Goal: Task Accomplishment & Management: Use online tool/utility

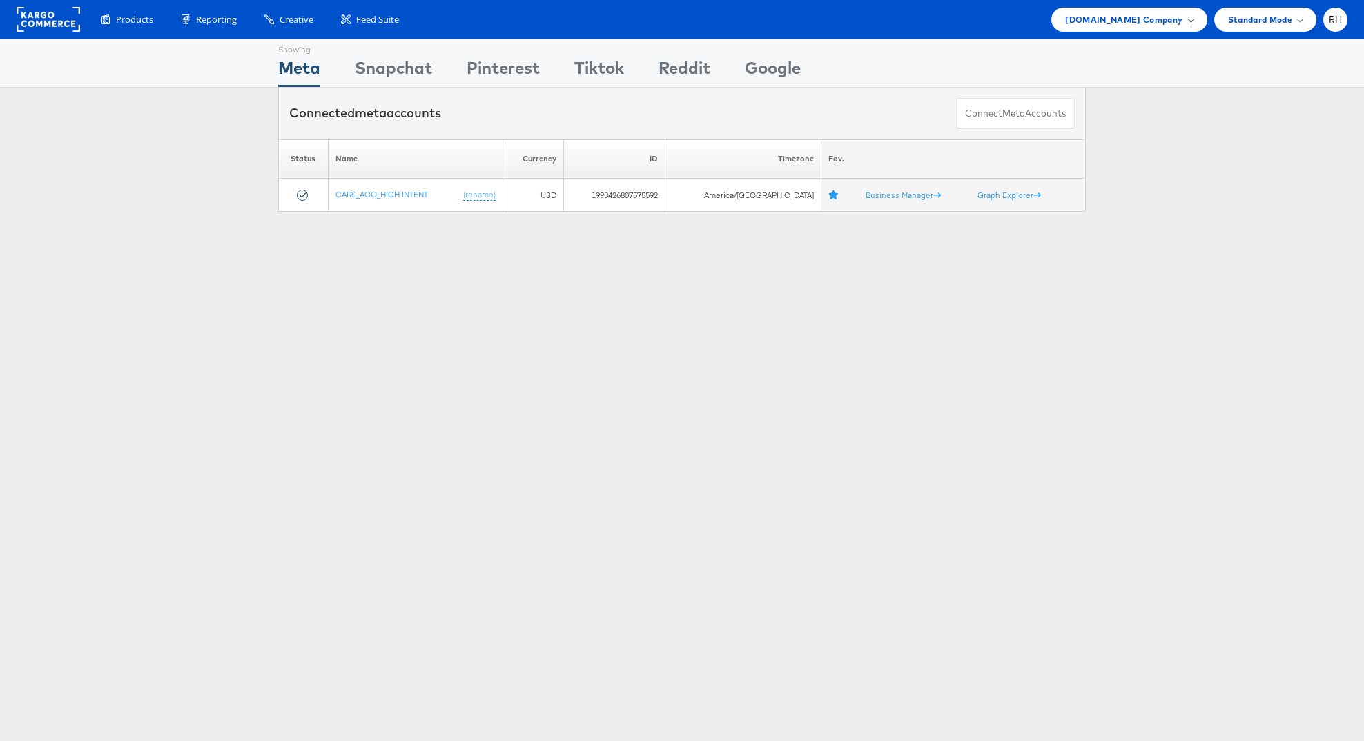
click at [1128, 23] on span "[DOMAIN_NAME] Company" at bounding box center [1123, 19] width 117 height 14
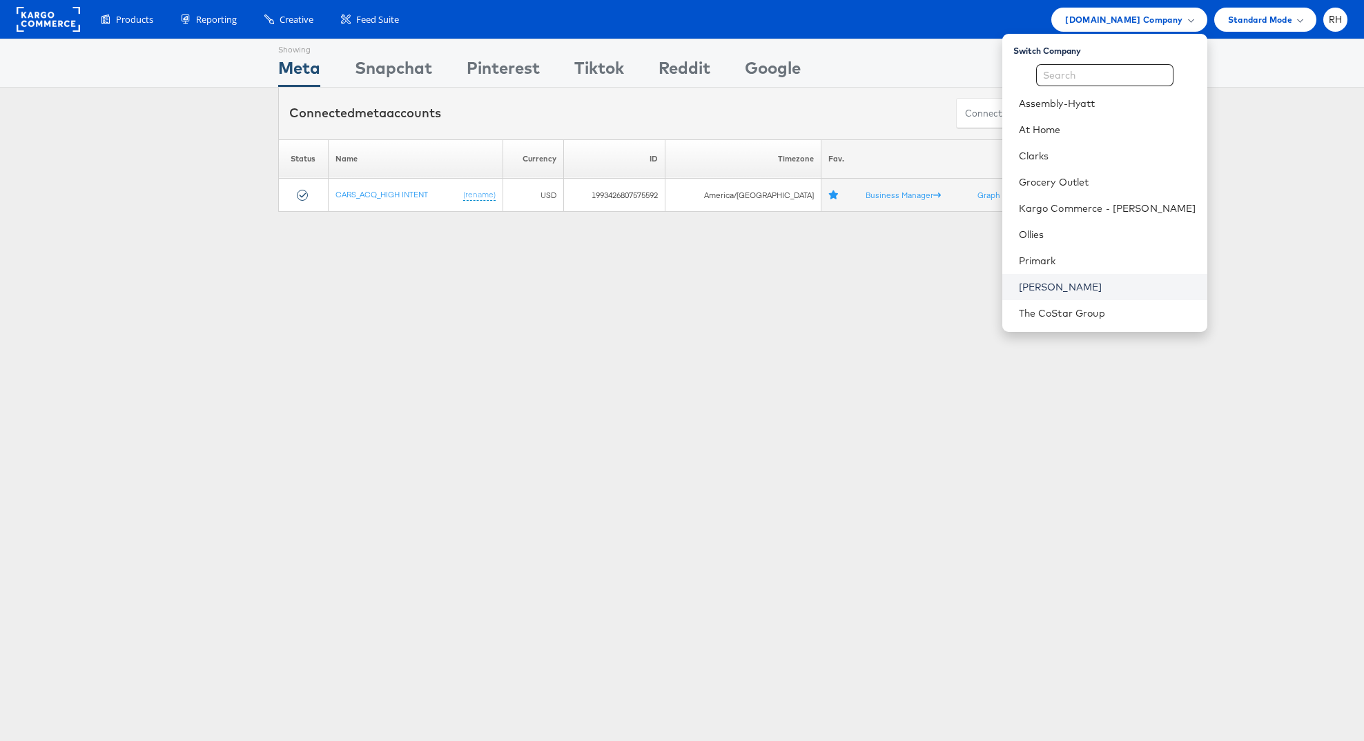
click at [1131, 291] on link "Steve Madden" at bounding box center [1107, 287] width 177 height 14
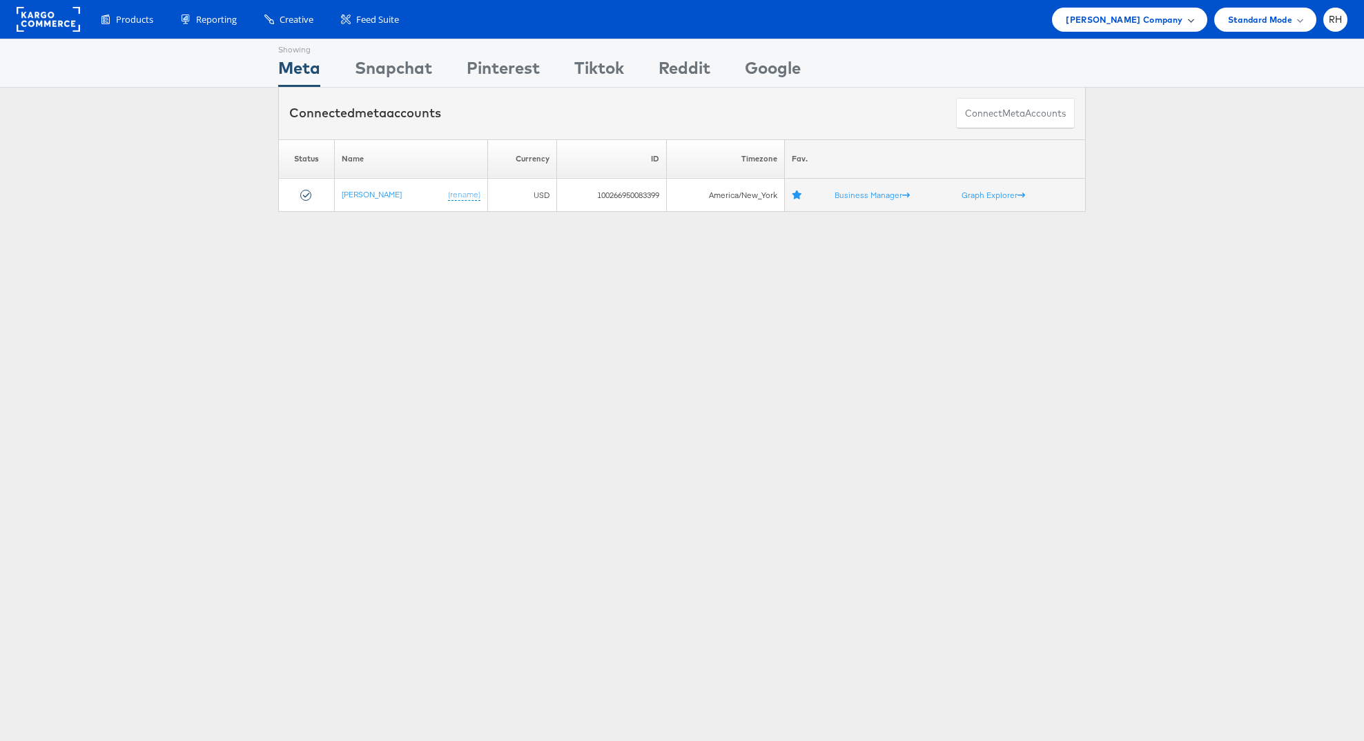
click at [1135, 22] on span "Steve Madden Company" at bounding box center [1124, 19] width 117 height 14
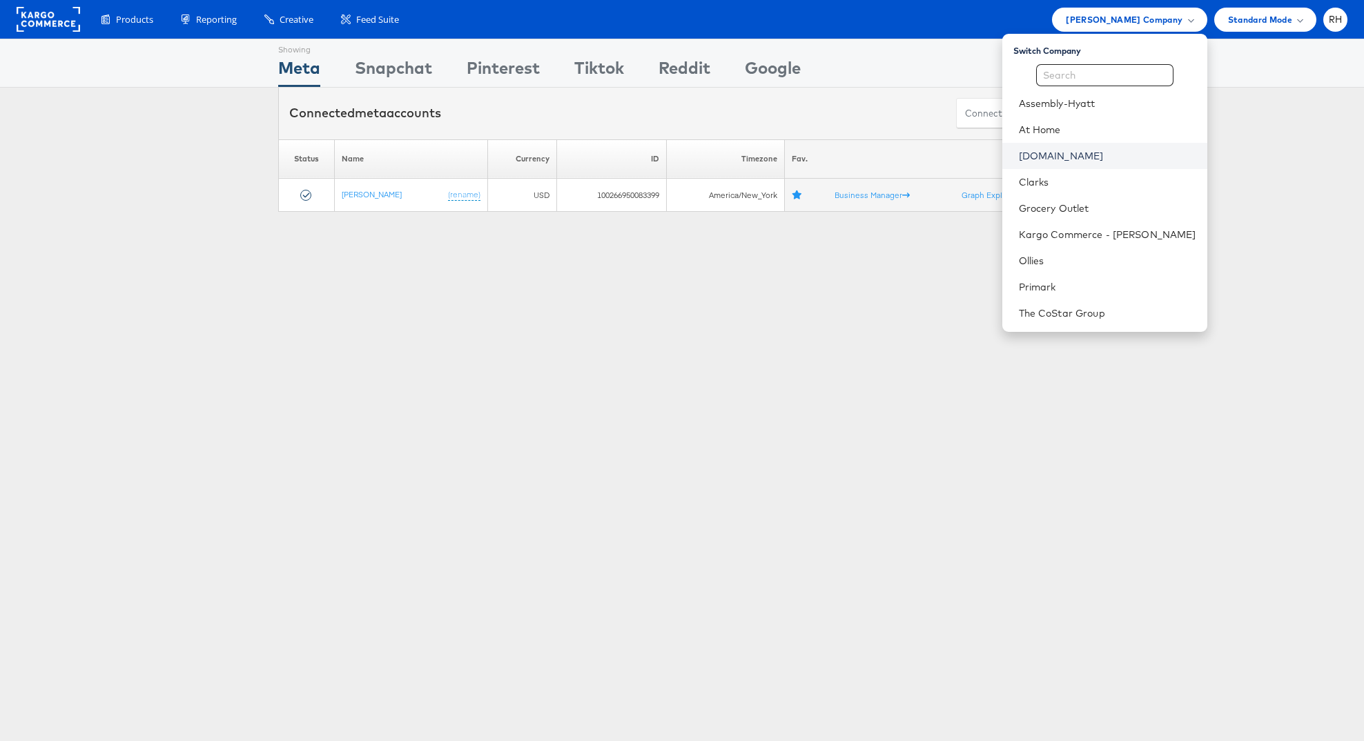
click at [1102, 159] on link "Cars.com" at bounding box center [1107, 156] width 177 height 14
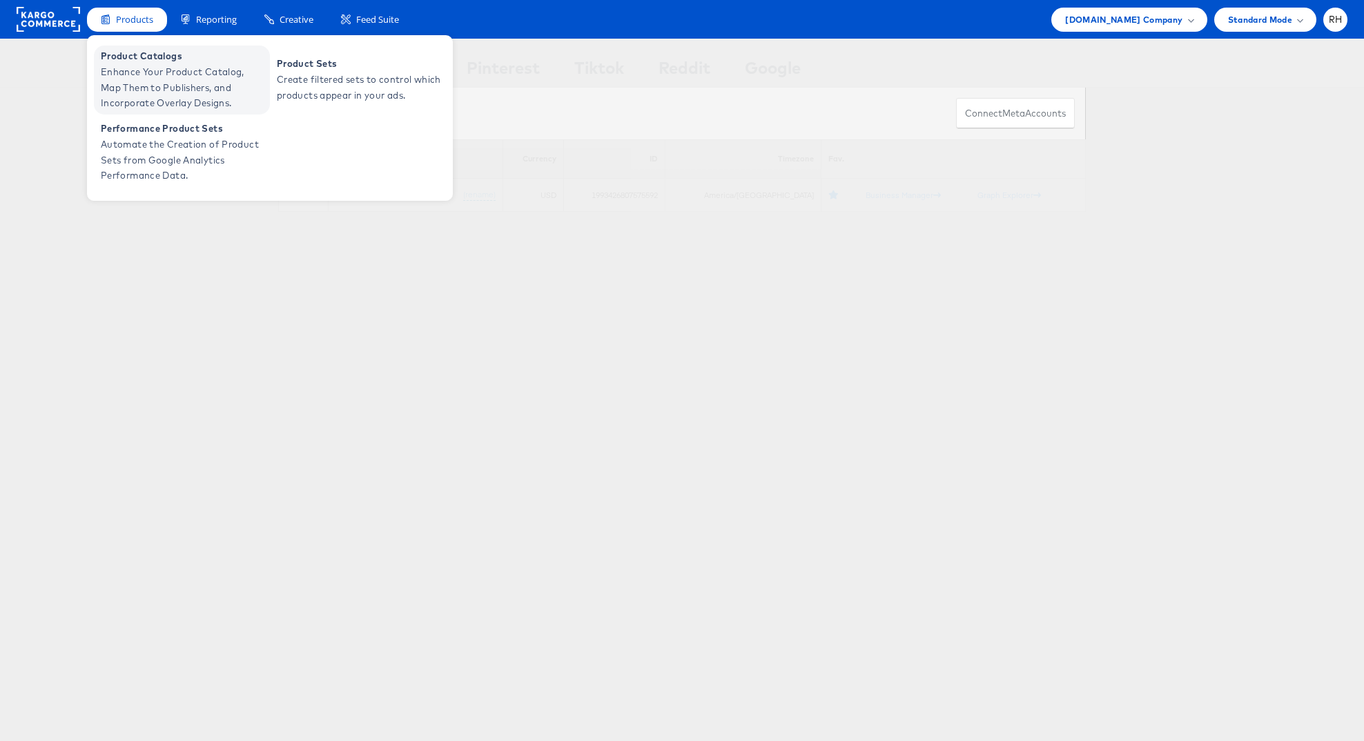
click at [154, 78] on span "Enhance Your Product Catalog, Map Them to Publishers, and Incorporate Overlay D…" at bounding box center [184, 87] width 166 height 47
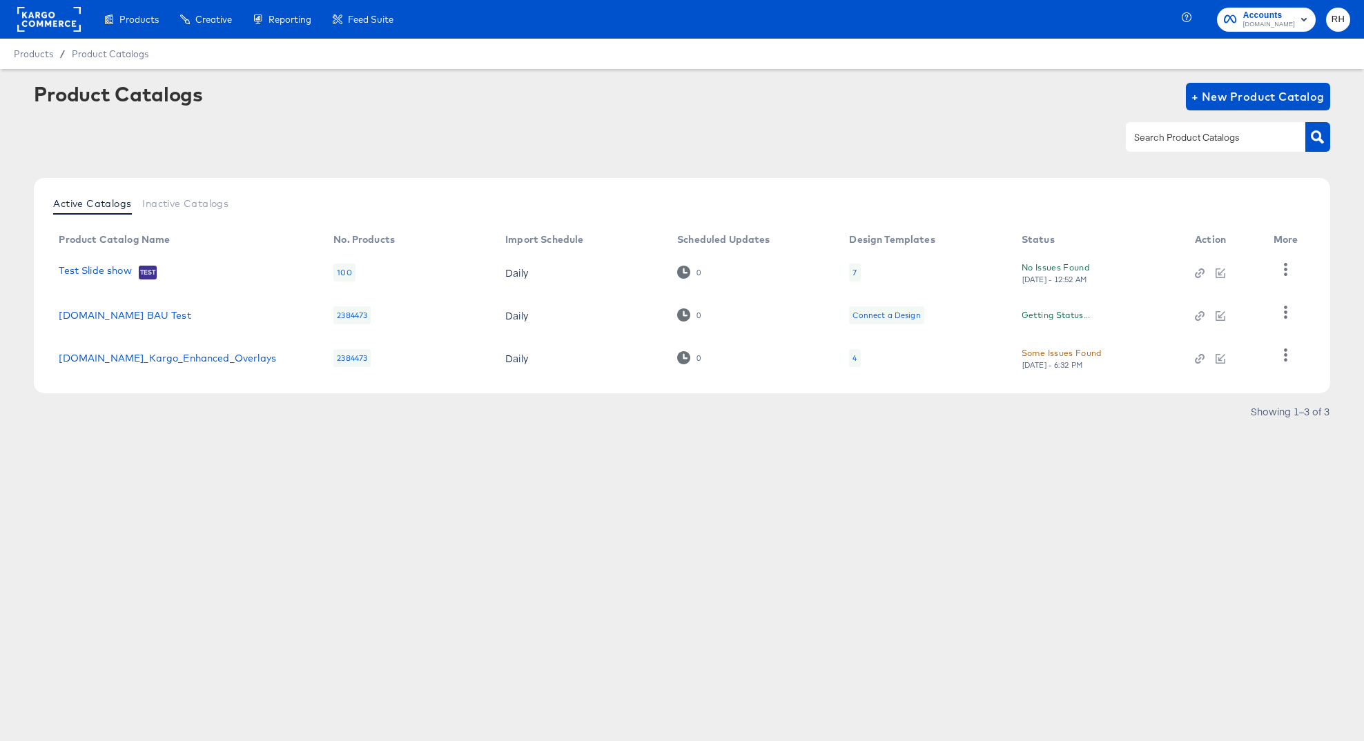
click at [850, 359] on div "4" at bounding box center [854, 358] width 11 height 18
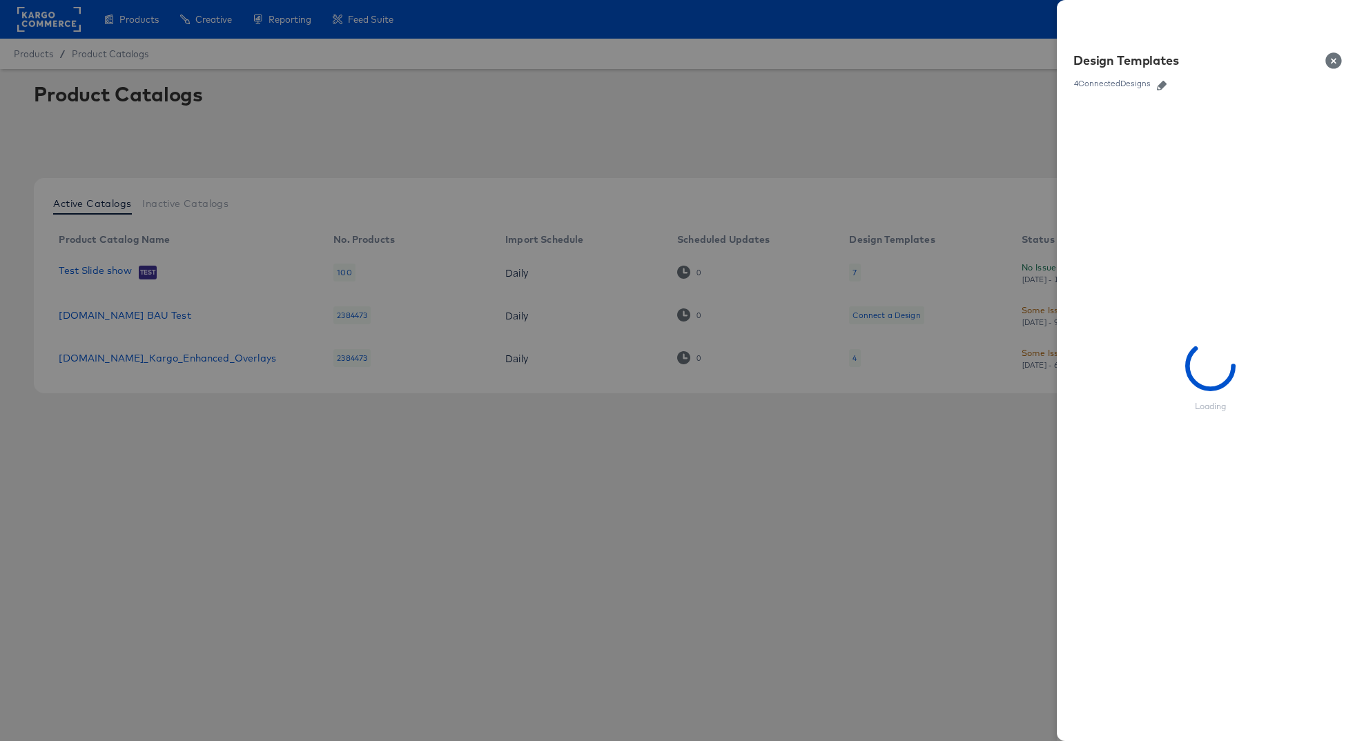
click at [1165, 86] on icon "button" at bounding box center [1162, 86] width 10 height 10
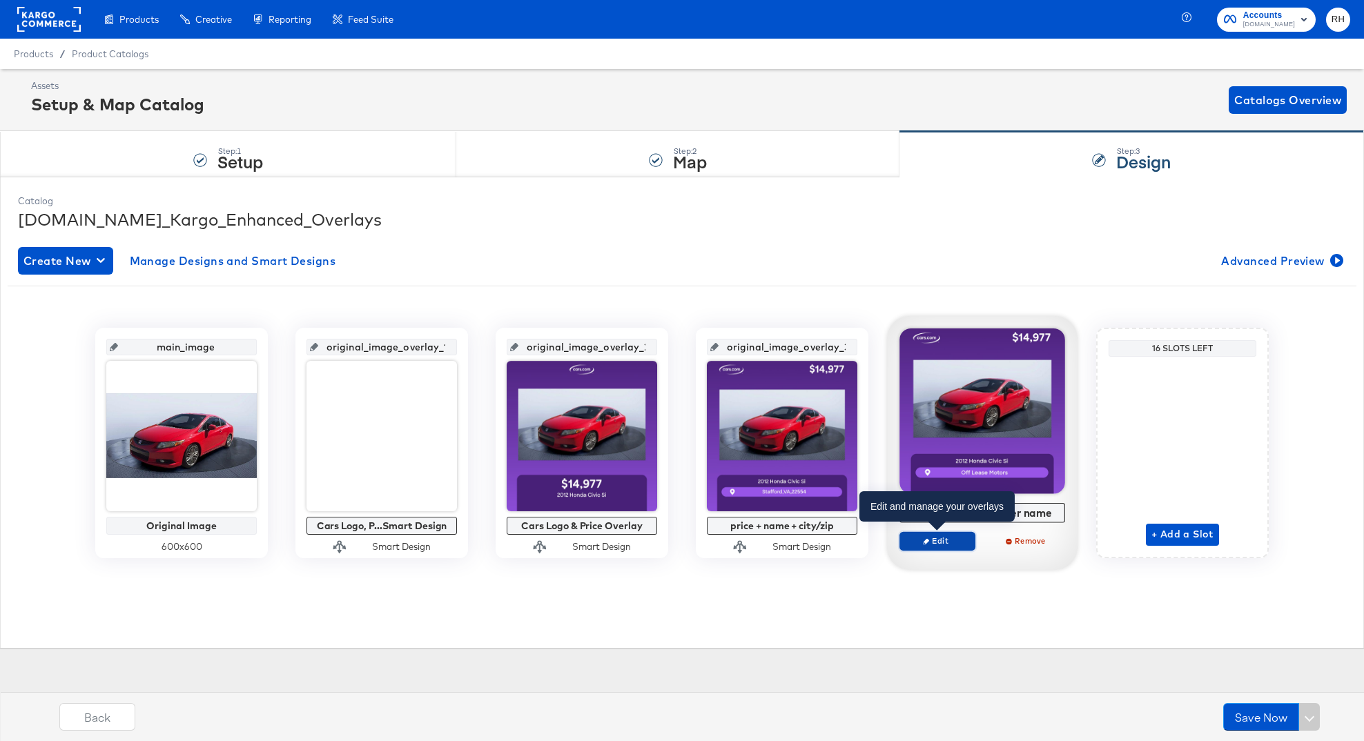
click at [947, 541] on span "Edit" at bounding box center [938, 541] width 64 height 10
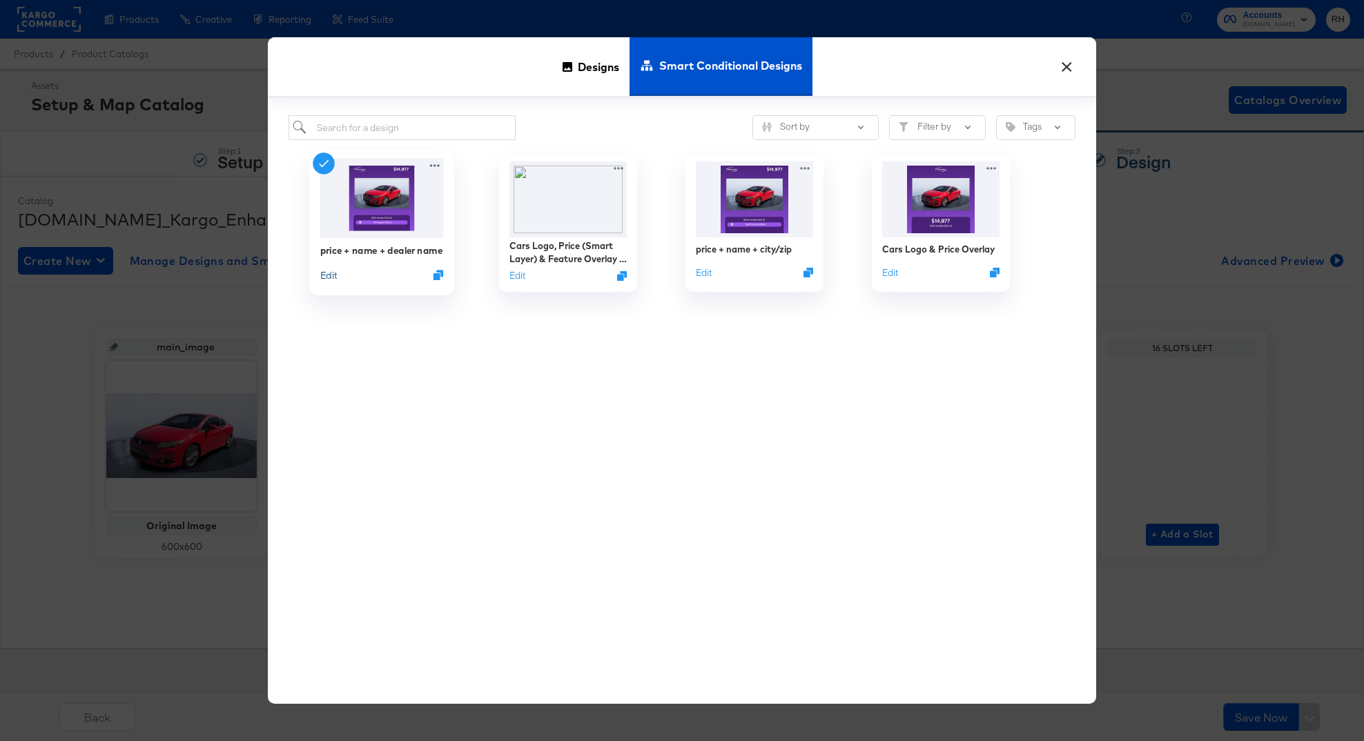
click at [327, 281] on button "Edit" at bounding box center [328, 275] width 17 height 13
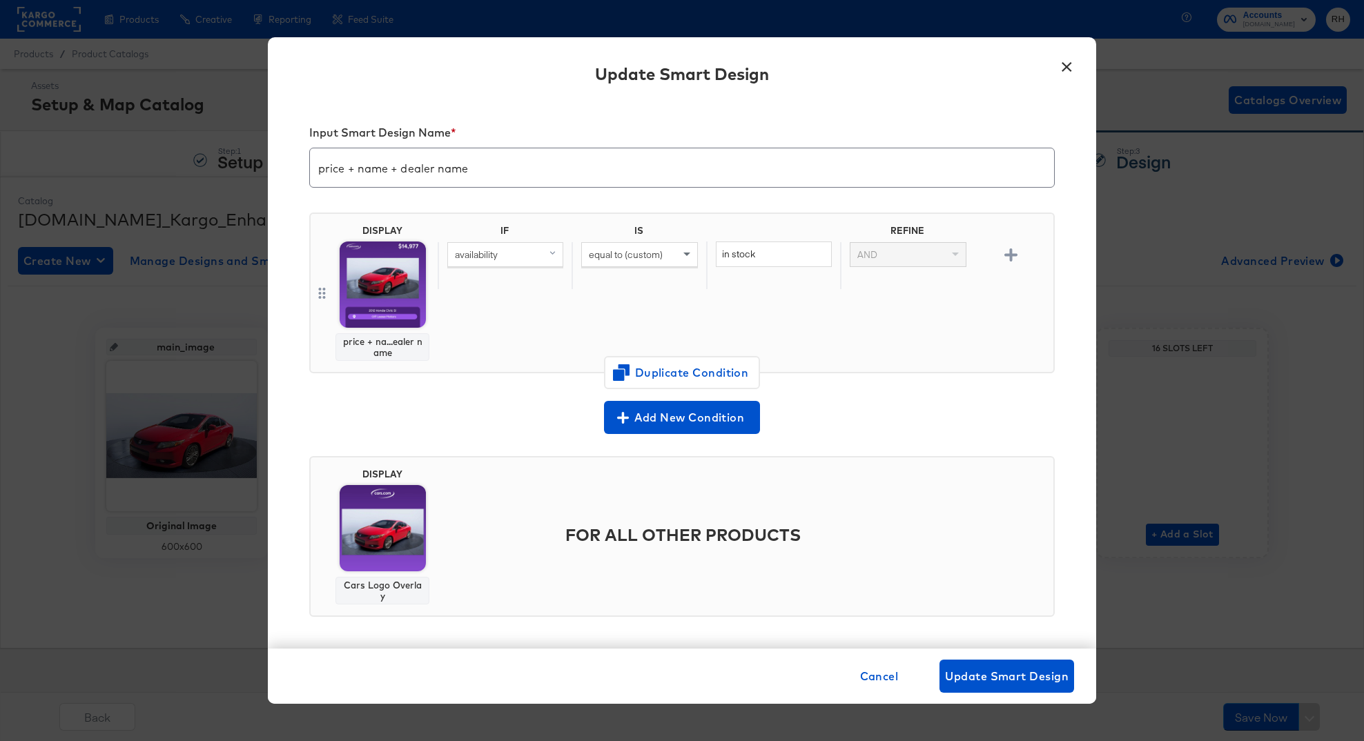
click at [1067, 69] on button "×" at bounding box center [1066, 63] width 25 height 25
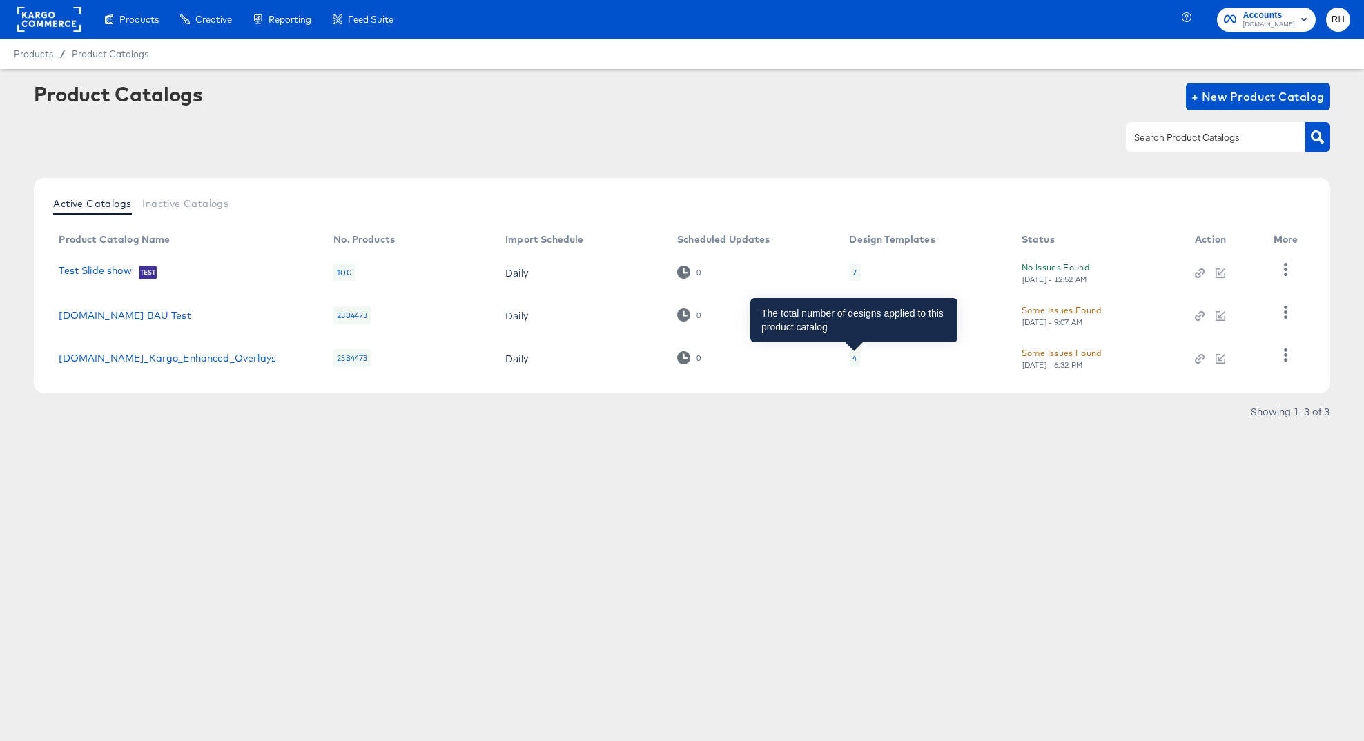
click at [854, 356] on div "4" at bounding box center [855, 358] width 4 height 11
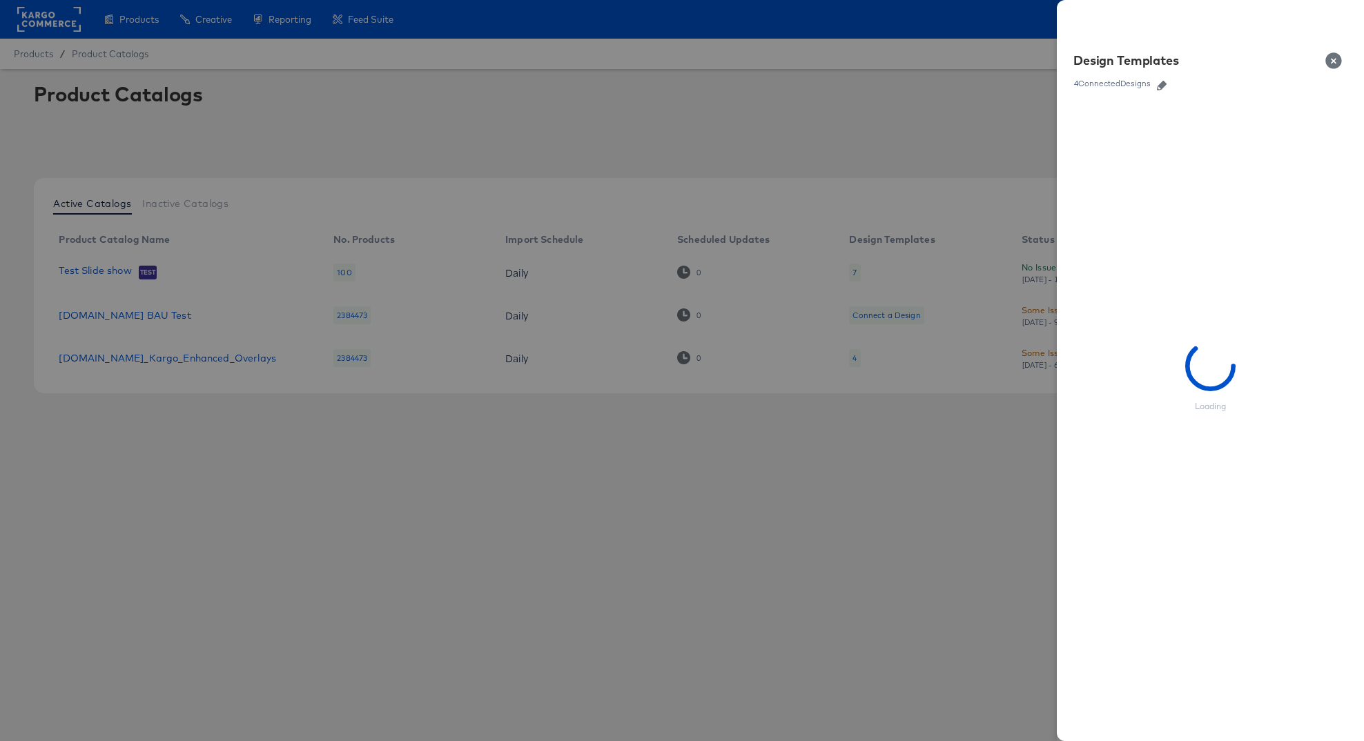
click at [1163, 84] on icon "button" at bounding box center [1162, 86] width 10 height 10
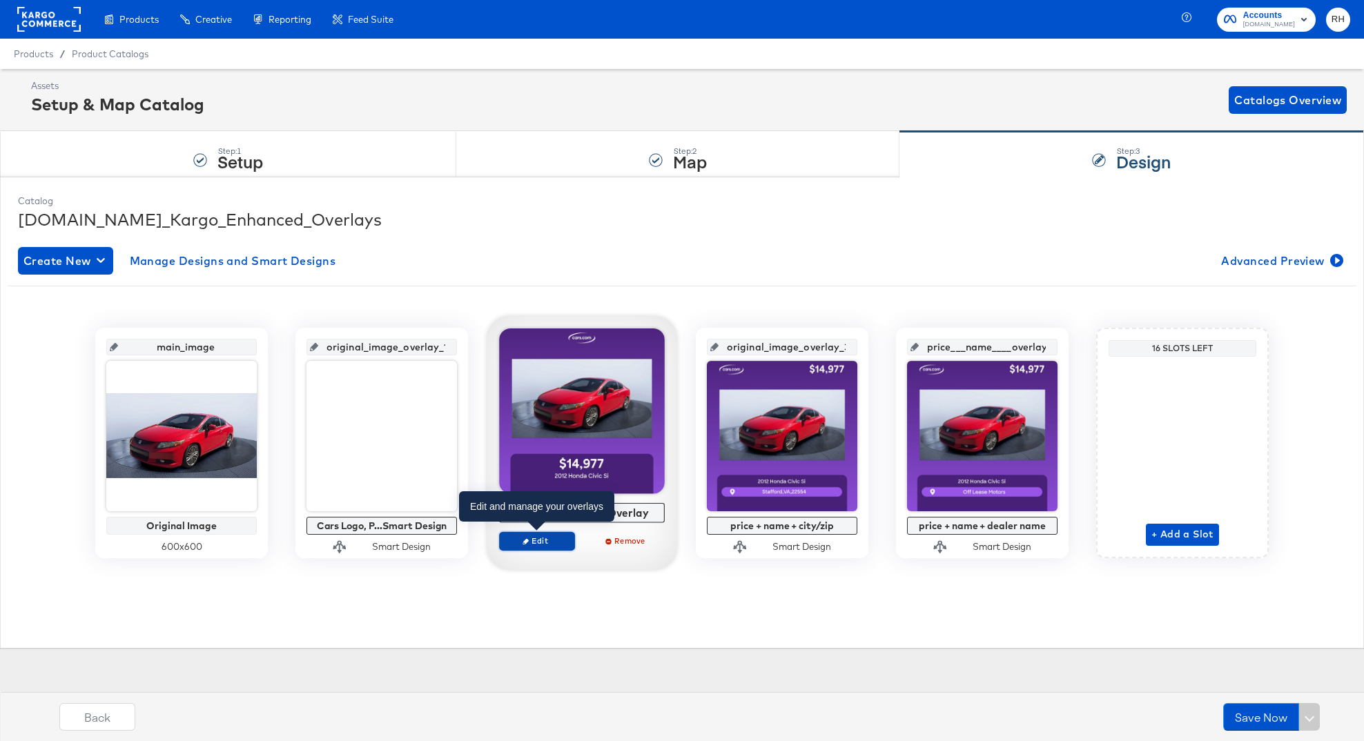
click at [536, 535] on button "Edit" at bounding box center [537, 541] width 76 height 19
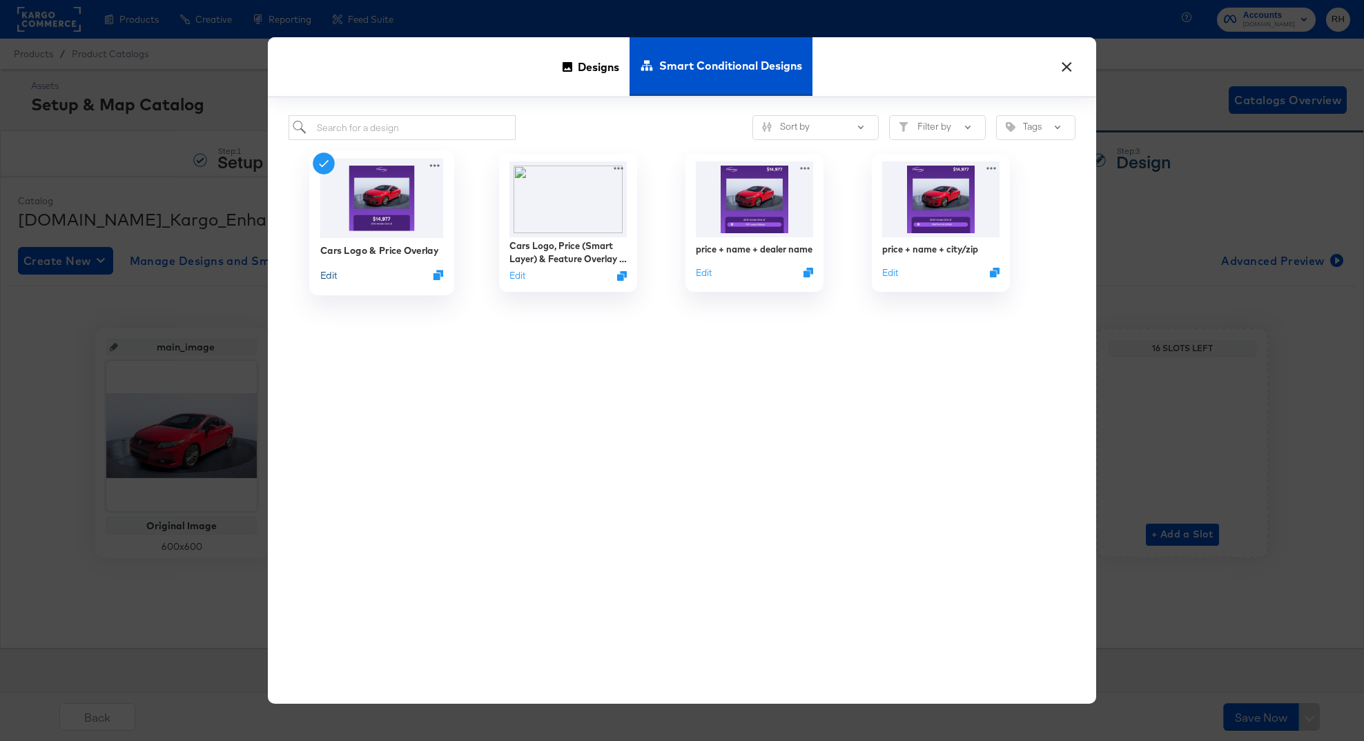
click at [329, 271] on button "Edit" at bounding box center [328, 275] width 17 height 13
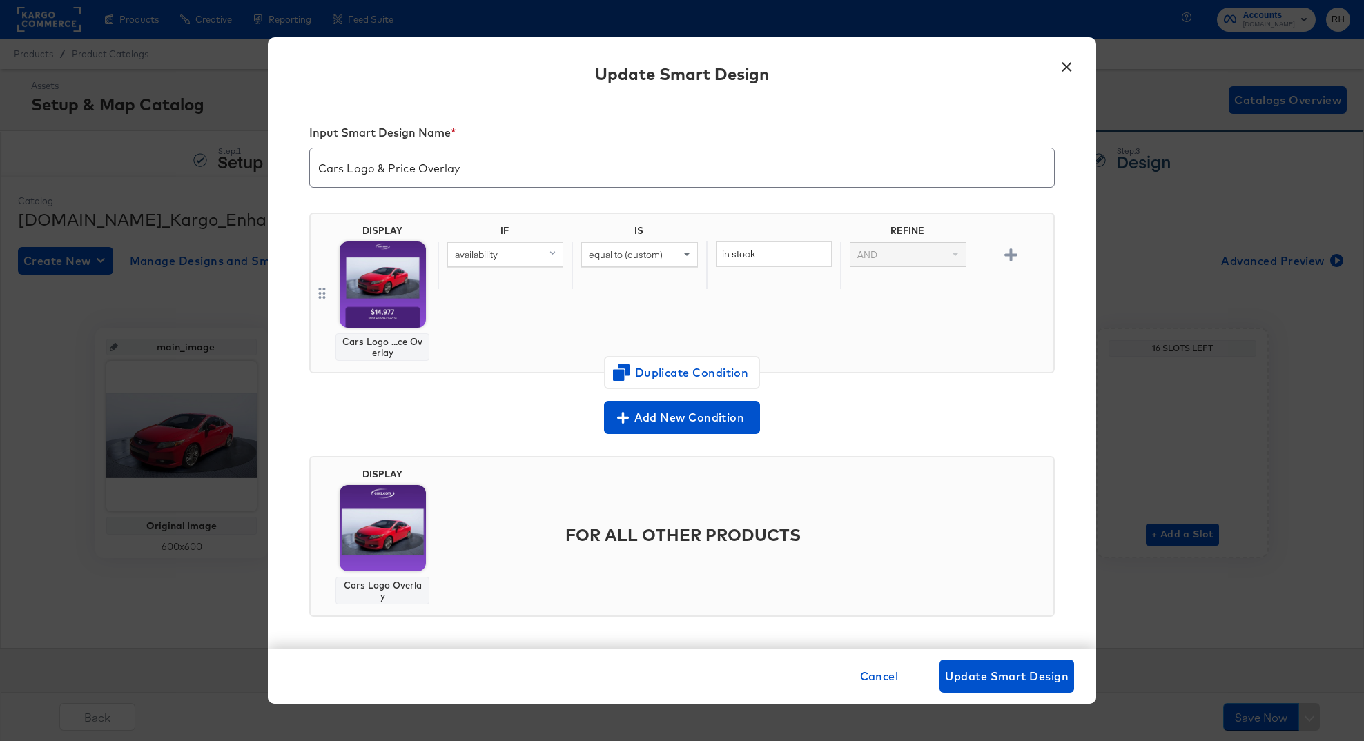
click at [1065, 64] on button "×" at bounding box center [1066, 63] width 25 height 25
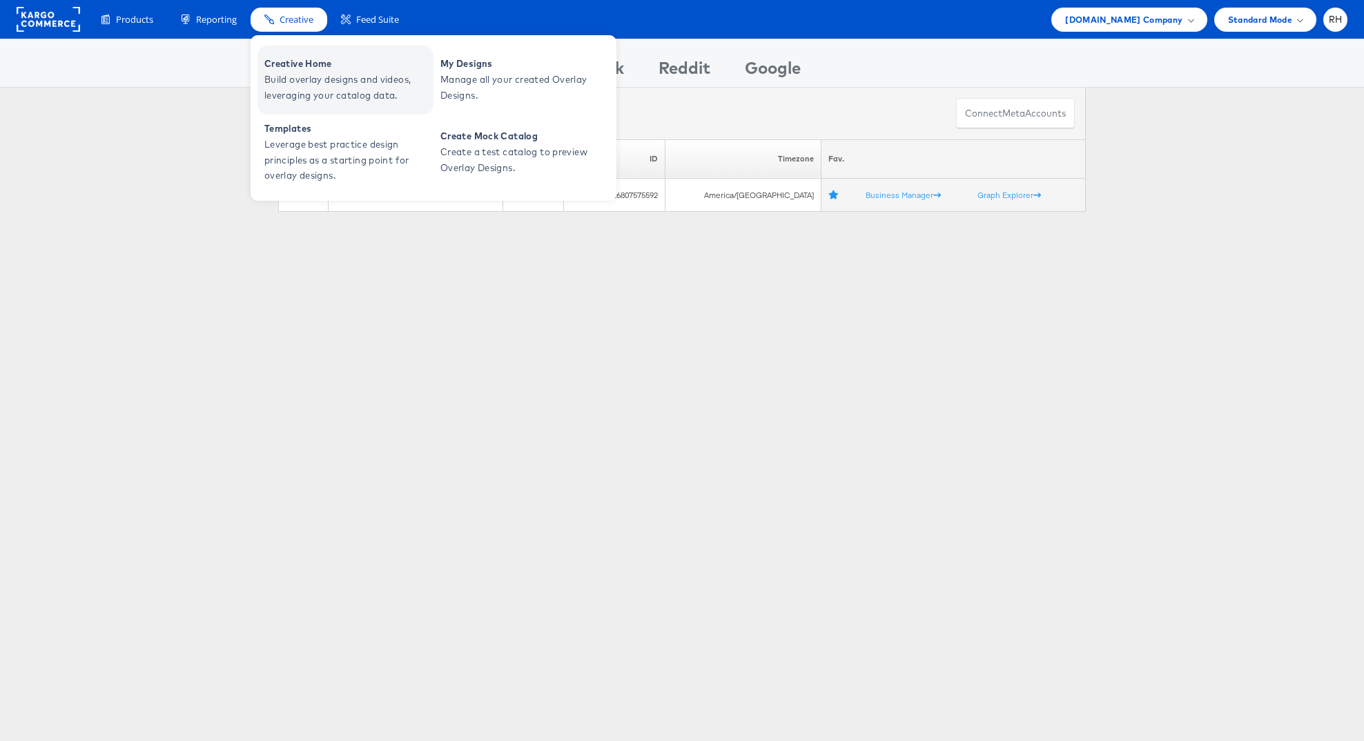
click at [304, 70] on span "Creative Home" at bounding box center [347, 64] width 166 height 16
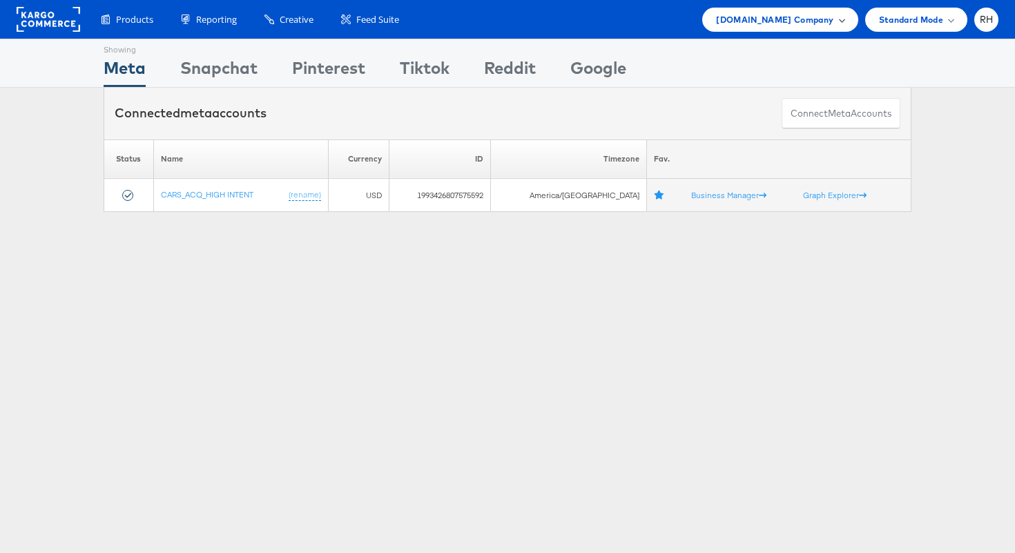
click at [757, 20] on span "[DOMAIN_NAME] Company" at bounding box center [774, 19] width 117 height 14
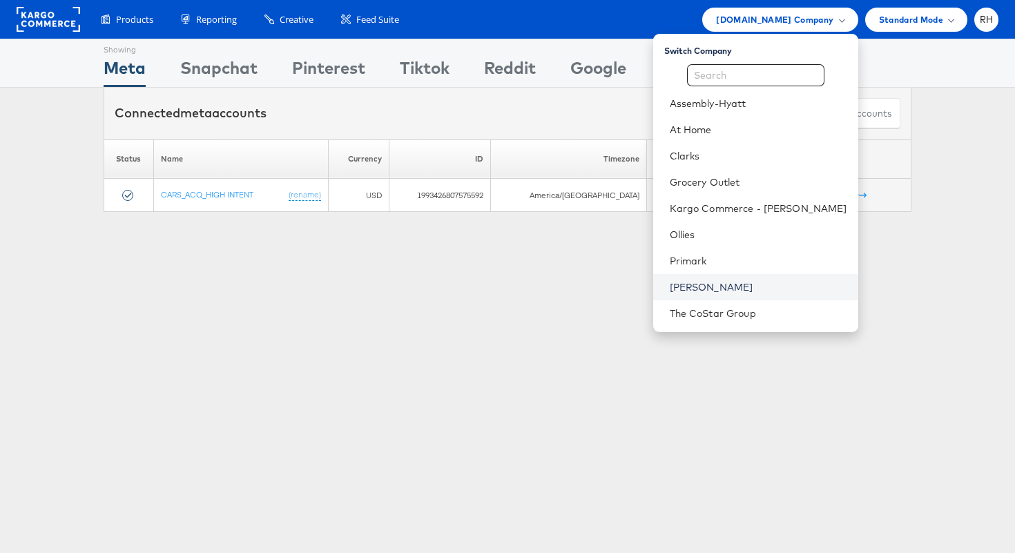
click at [744, 291] on link "[PERSON_NAME]" at bounding box center [758, 287] width 177 height 14
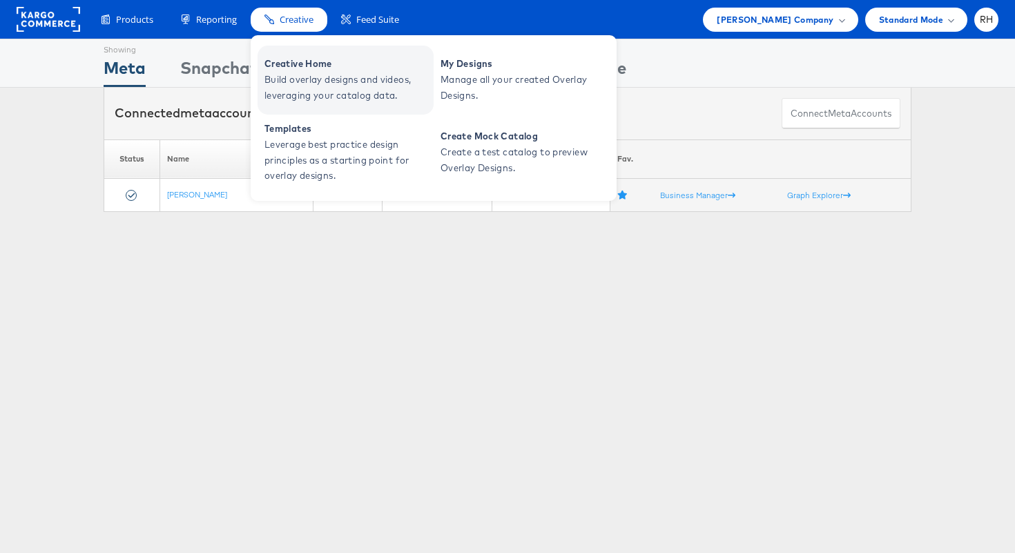
click at [316, 81] on span "Build overlay designs and videos, leveraging your catalog data." at bounding box center [347, 88] width 166 height 32
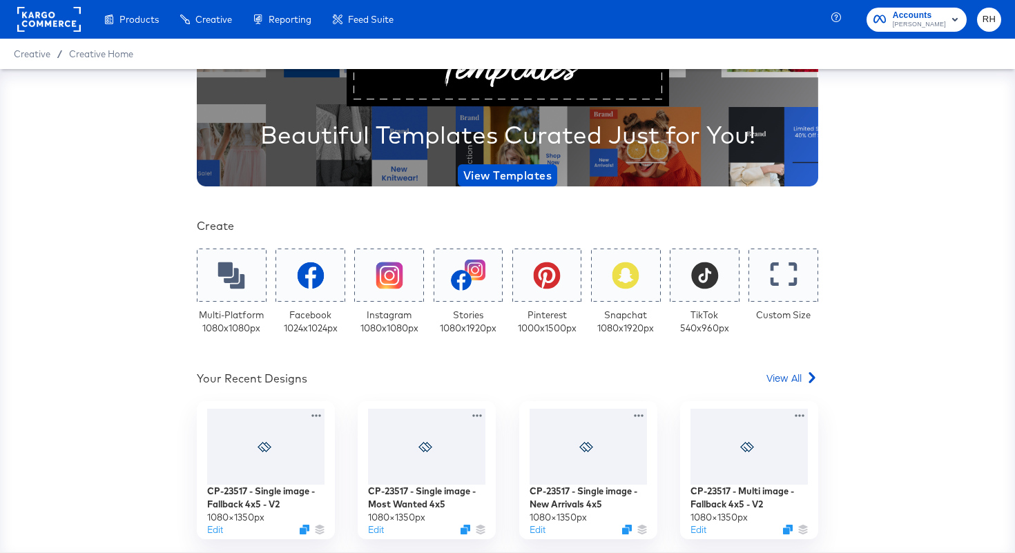
scroll to position [117, 0]
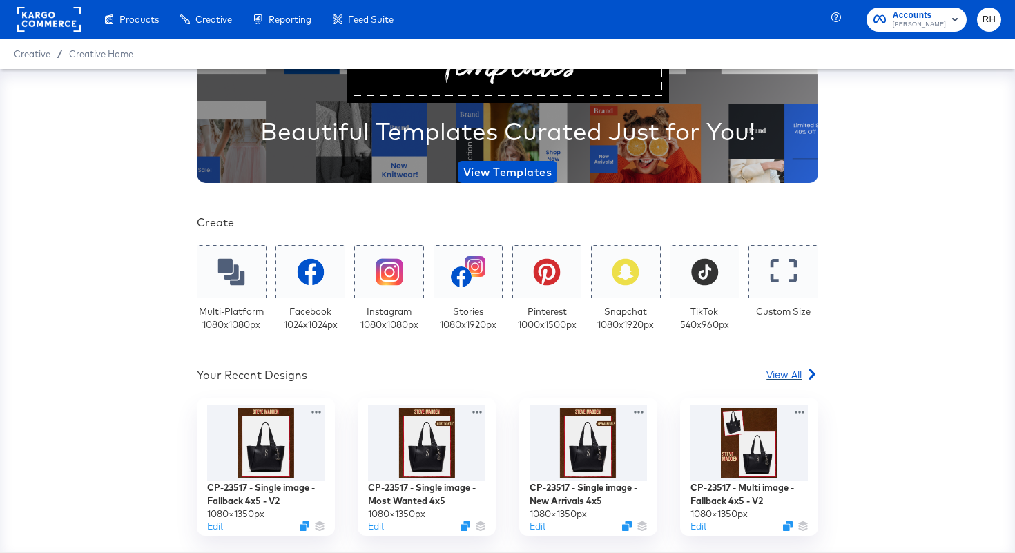
click at [791, 373] on span "View All" at bounding box center [783, 374] width 35 height 14
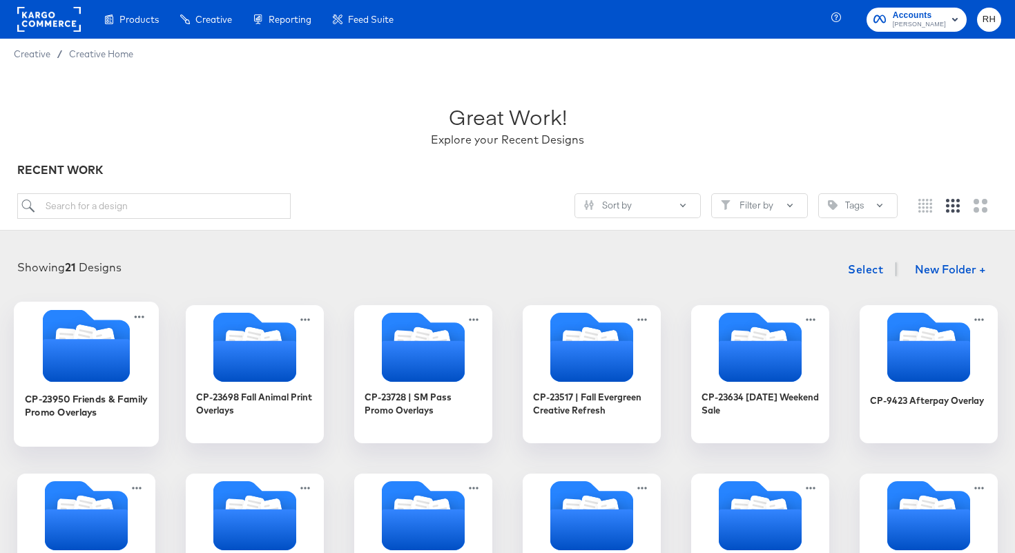
click at [74, 352] on icon "Folder" at bounding box center [86, 360] width 87 height 43
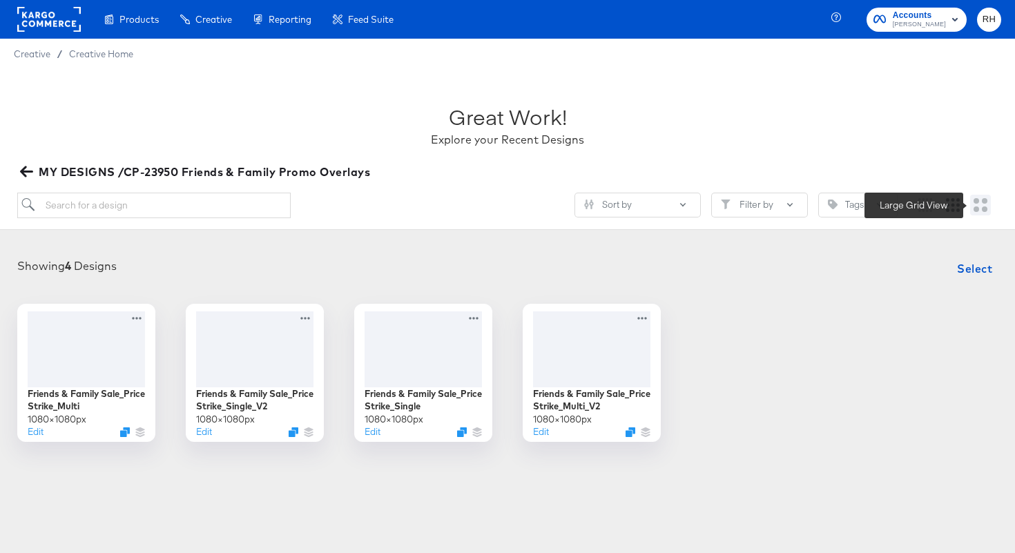
click at [976, 211] on icon "Large grid" at bounding box center [980, 205] width 14 height 14
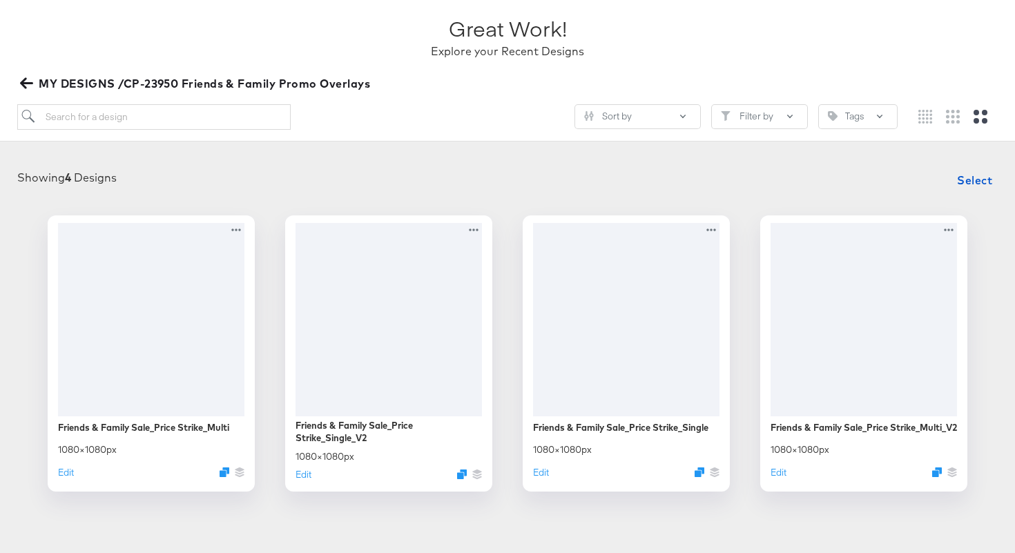
scroll to position [97, 0]
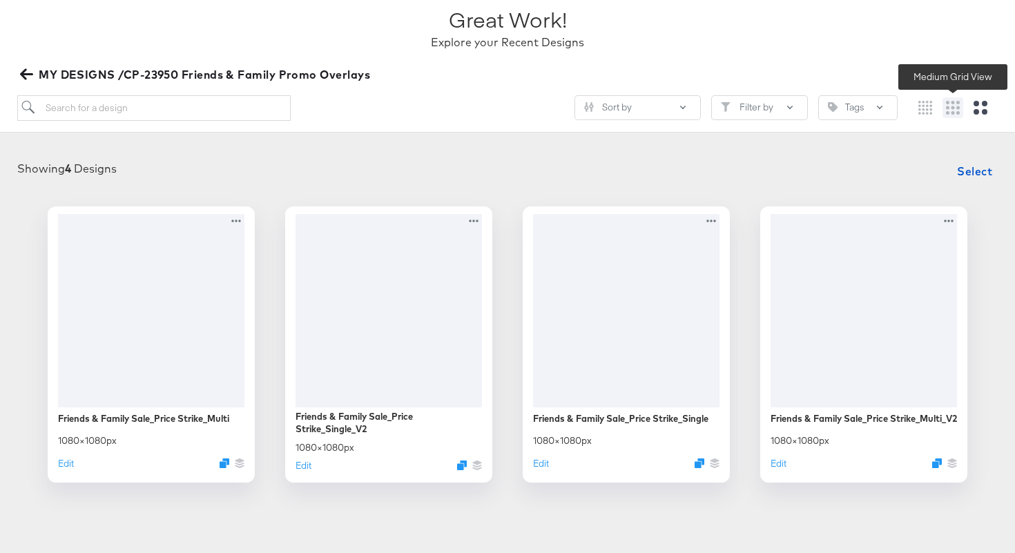
click at [951, 107] on icon "Medium grid" at bounding box center [953, 108] width 14 height 14
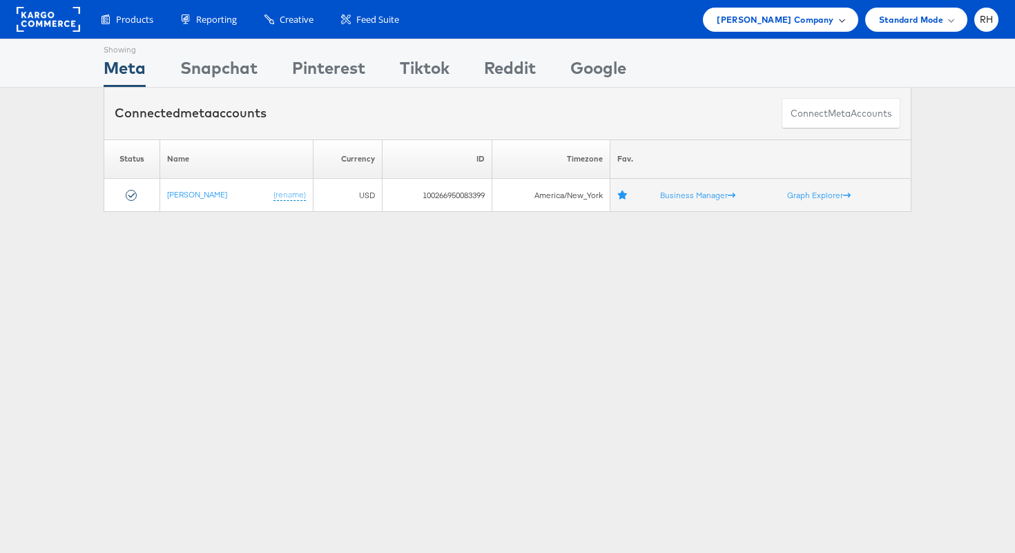
click at [741, 19] on span "[PERSON_NAME] Company" at bounding box center [775, 19] width 117 height 14
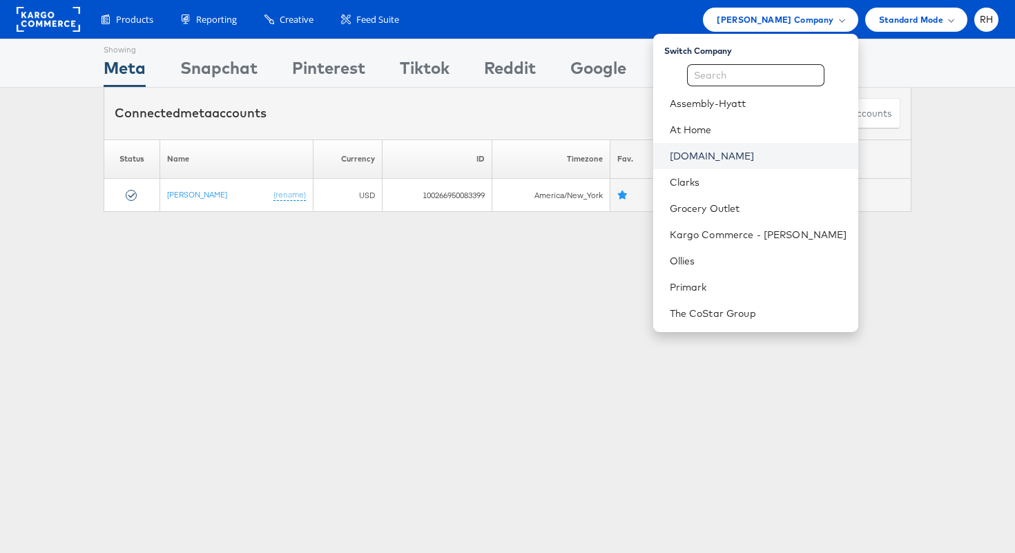
click at [739, 151] on link "[DOMAIN_NAME]" at bounding box center [758, 156] width 177 height 14
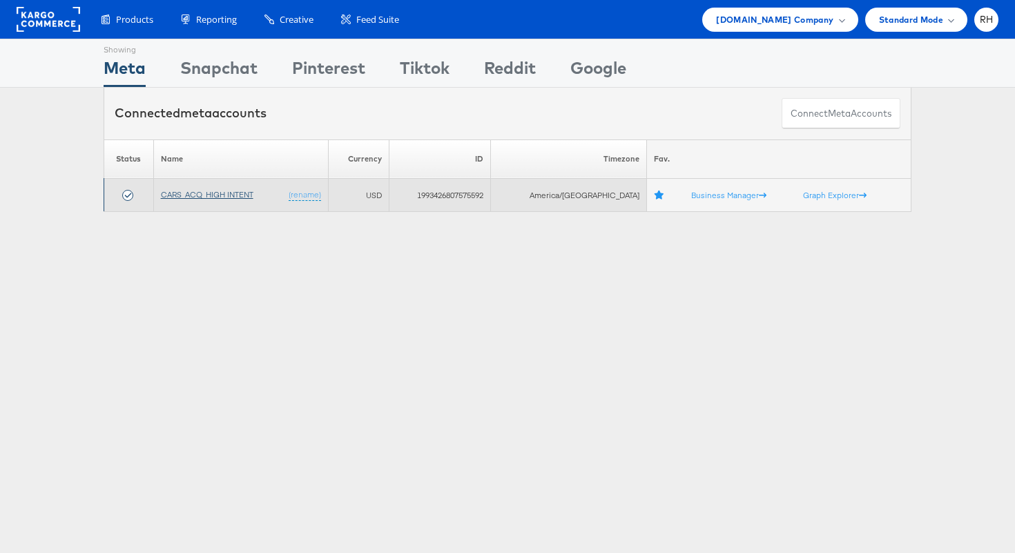
click at [229, 194] on link "CARS_ACQ_HIGH INTENT" at bounding box center [207, 194] width 93 height 10
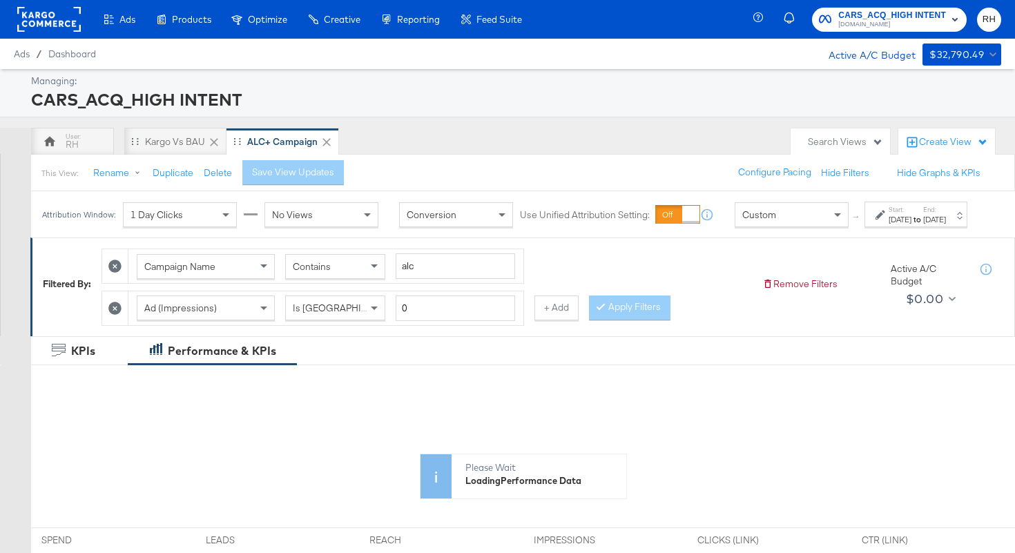
click at [936, 225] on div "[DATE]" at bounding box center [934, 219] width 23 height 11
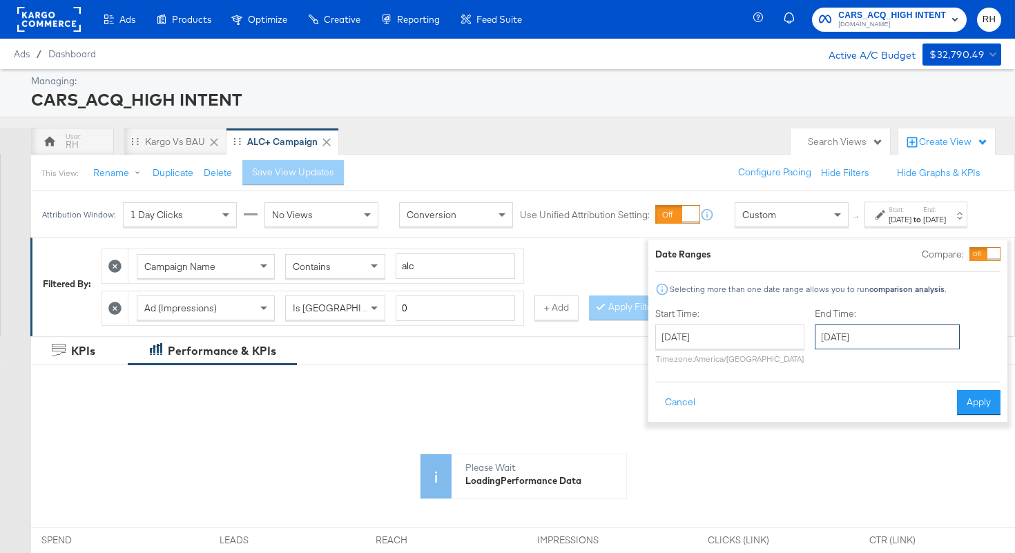
click at [839, 334] on input "[DATE]" at bounding box center [887, 336] width 145 height 25
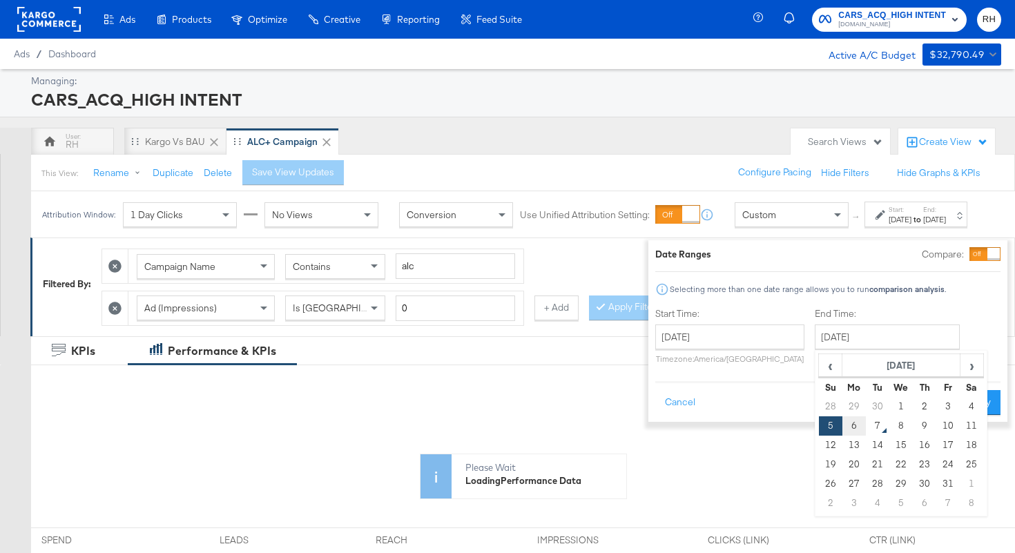
click at [842, 431] on td "6" at bounding box center [853, 425] width 23 height 19
type input "[DATE]"
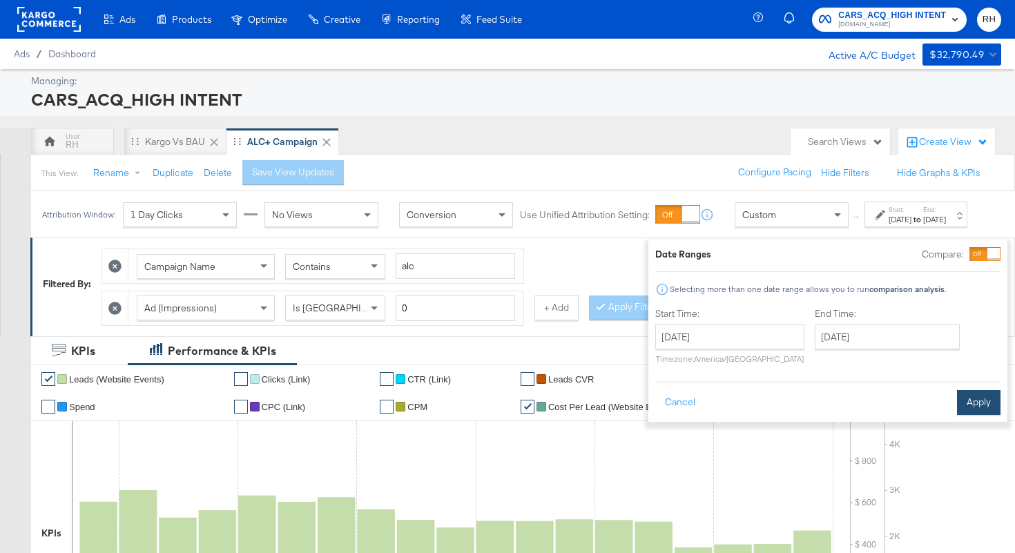
click at [967, 399] on button "Apply" at bounding box center [978, 402] width 43 height 25
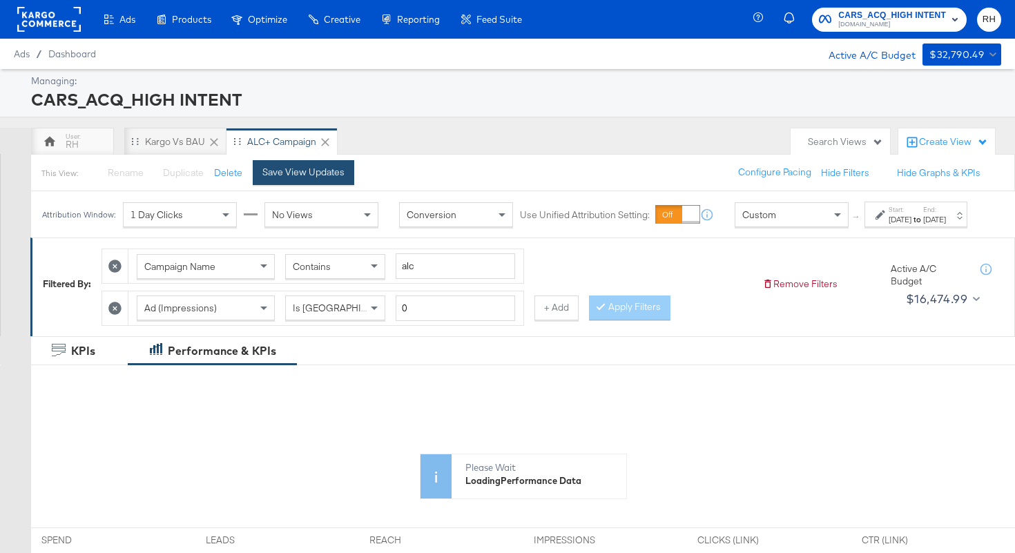
click at [283, 182] on button "Save View Updates" at bounding box center [303, 172] width 101 height 25
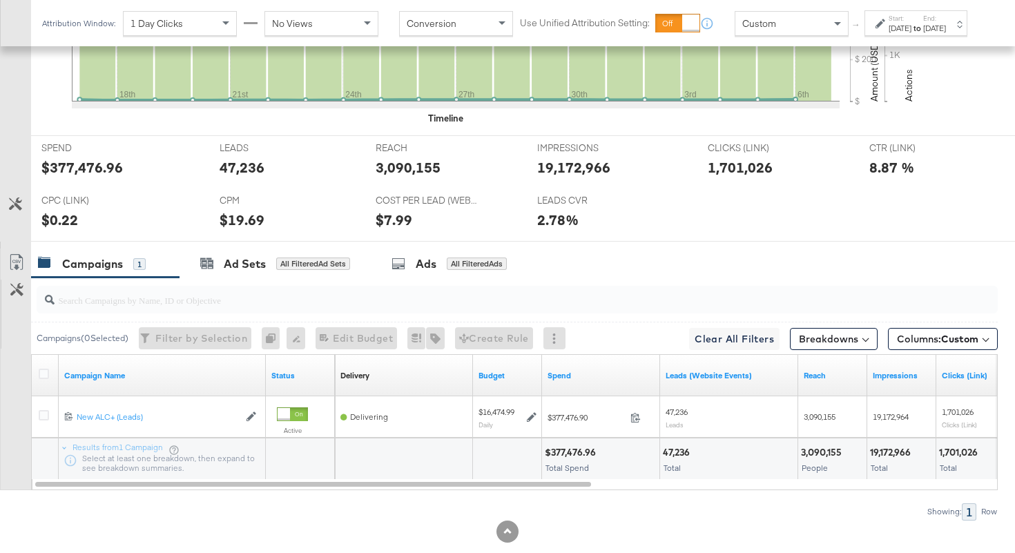
scroll to position [539, 0]
click at [403, 163] on div "3,090,155" at bounding box center [408, 169] width 65 height 20
copy div "3,090,155"
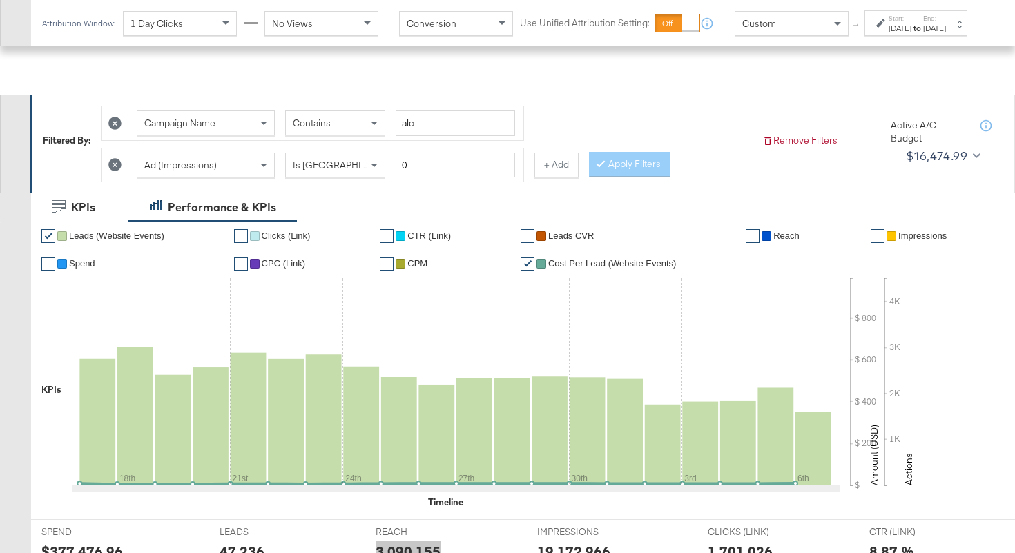
scroll to position [0, 0]
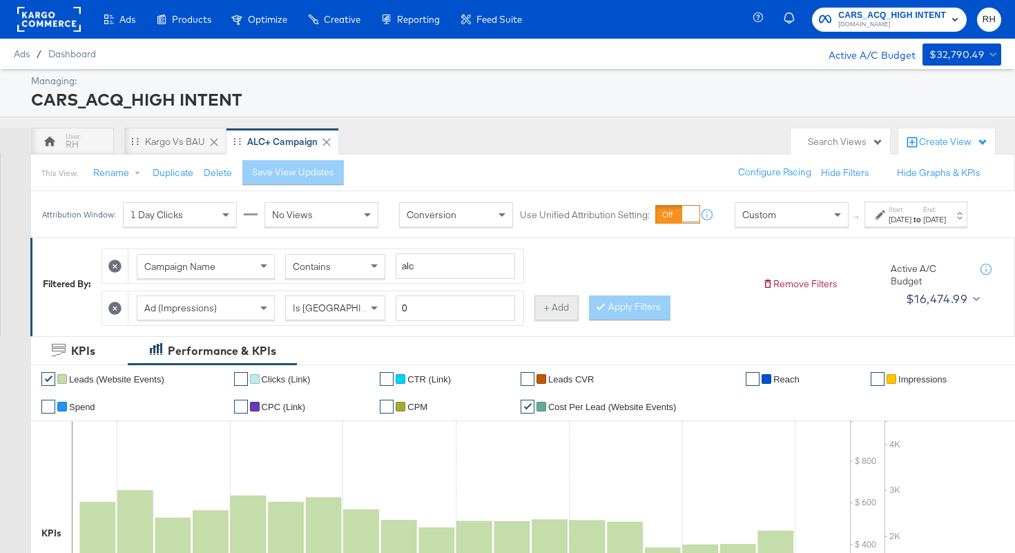
click at [544, 319] on button "+ Add" at bounding box center [556, 307] width 44 height 25
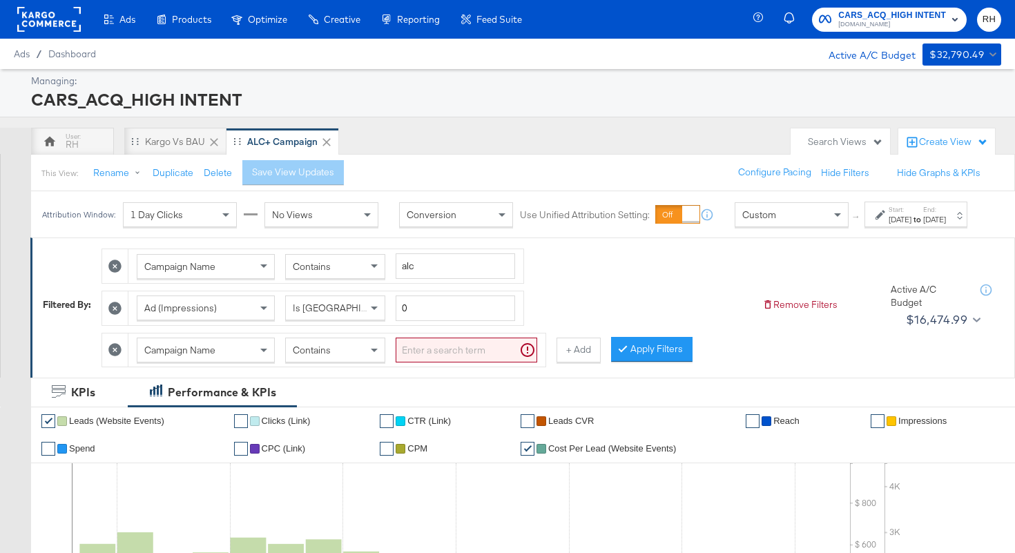
click at [242, 362] on div "Campaign Name" at bounding box center [205, 349] width 137 height 23
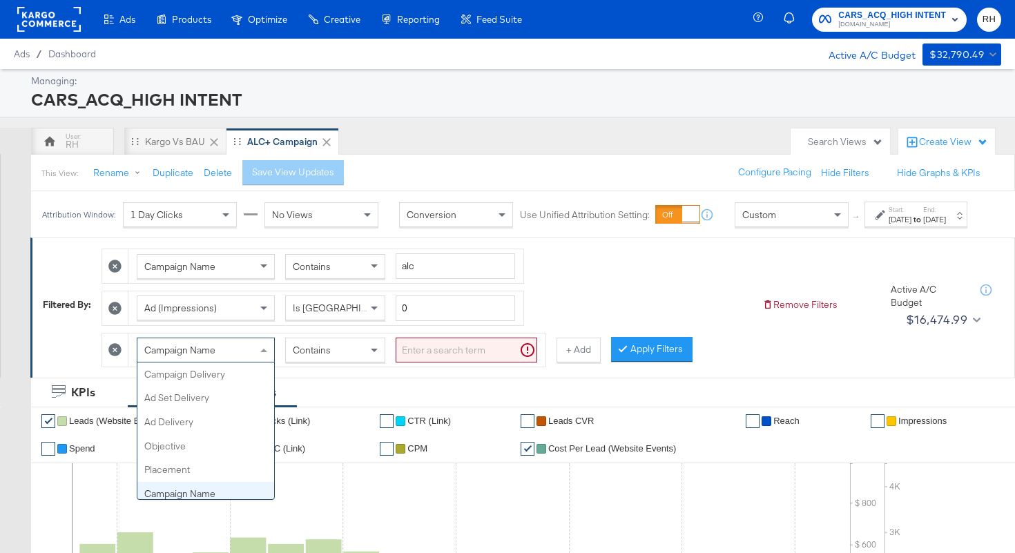
scroll to position [119, 0]
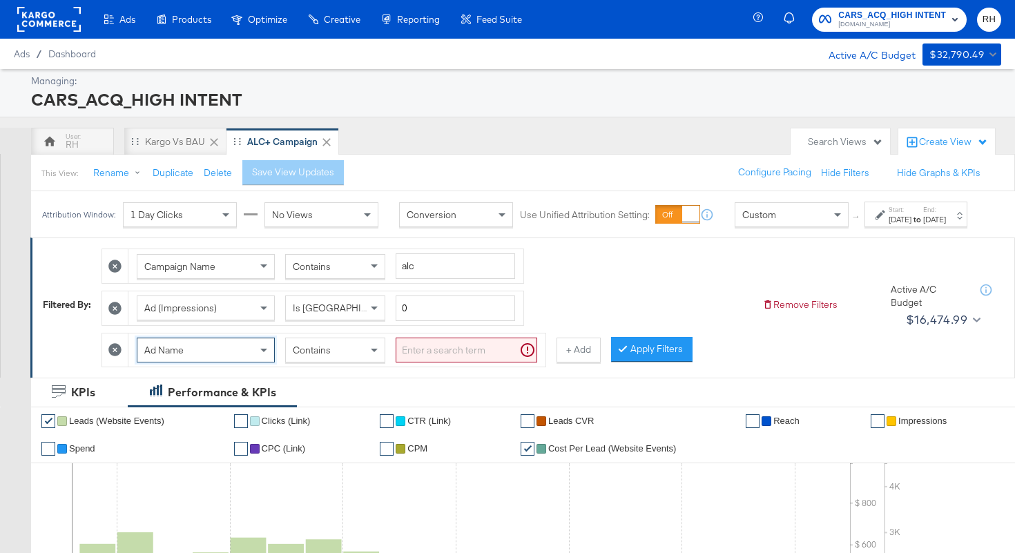
click at [332, 362] on div "Contains" at bounding box center [335, 349] width 99 height 23
click at [400, 362] on input "search" at bounding box center [467, 351] width 142 height 26
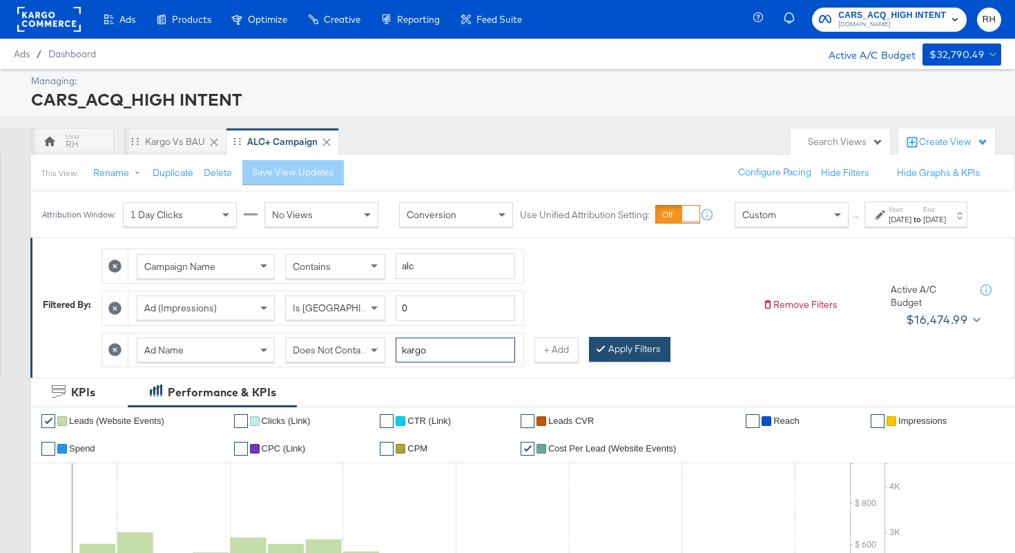
type input "kargo"
click at [634, 362] on button "Apply Filters" at bounding box center [629, 349] width 81 height 25
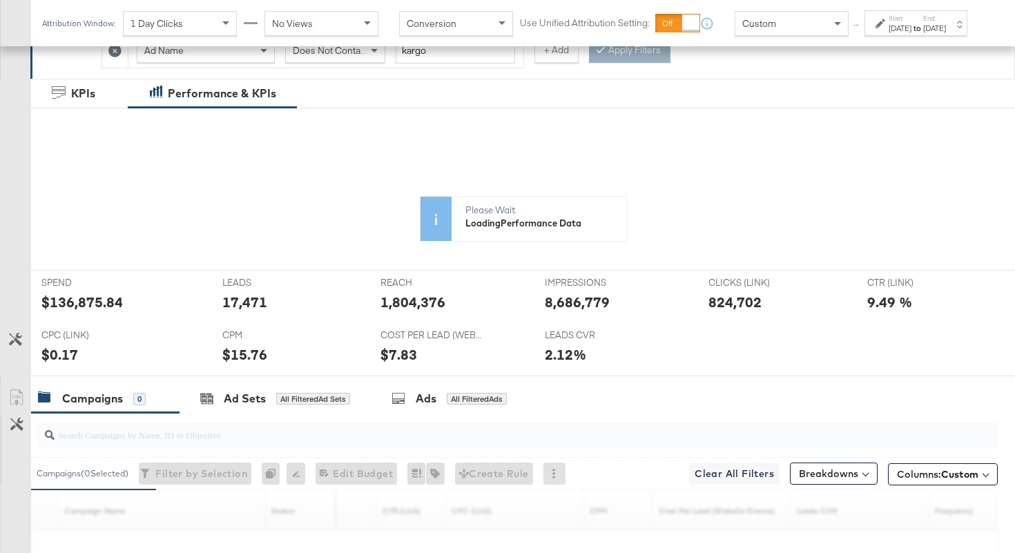
scroll to position [307, 0]
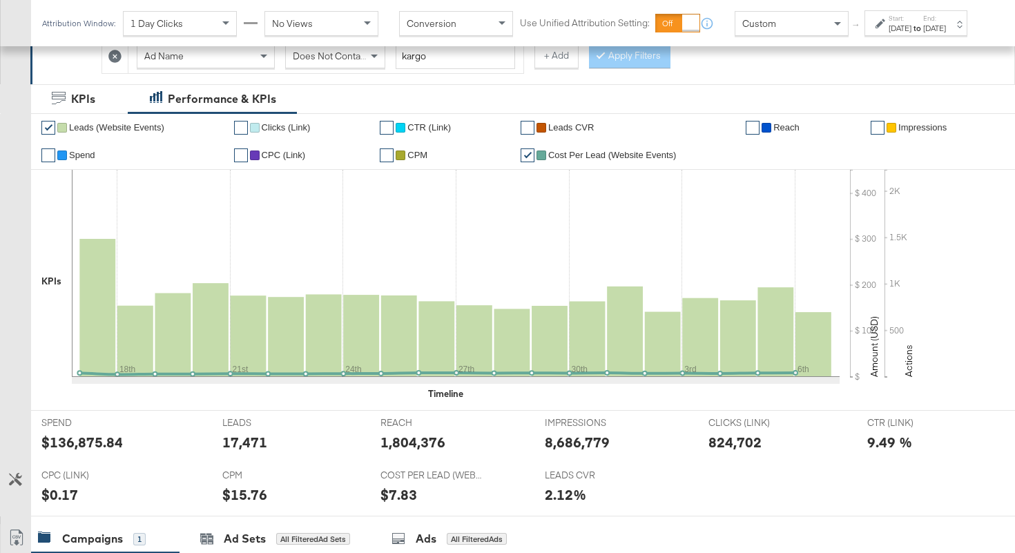
click at [409, 451] on div "1,804,376" at bounding box center [412, 442] width 65 height 20
copy div "1,804,376"
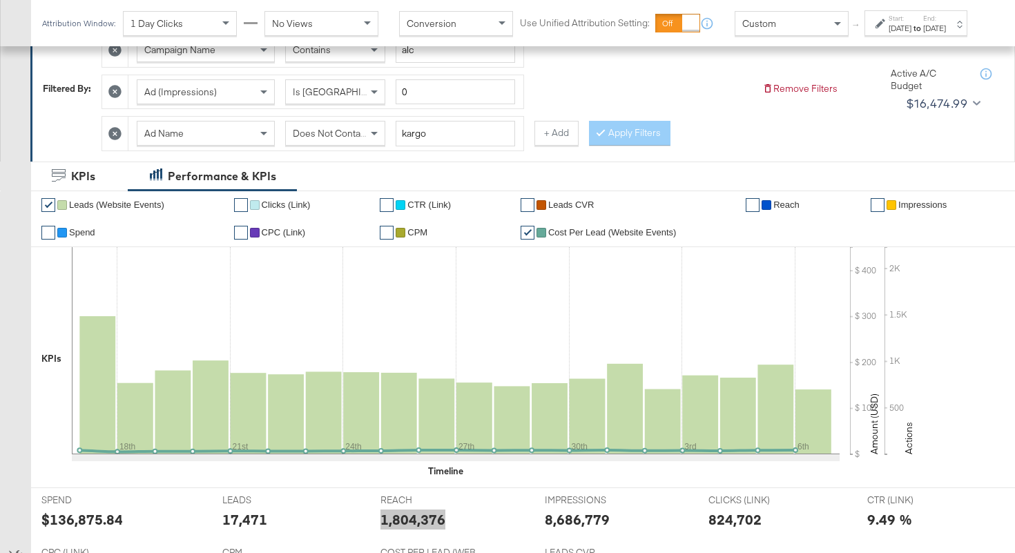
scroll to position [159, 0]
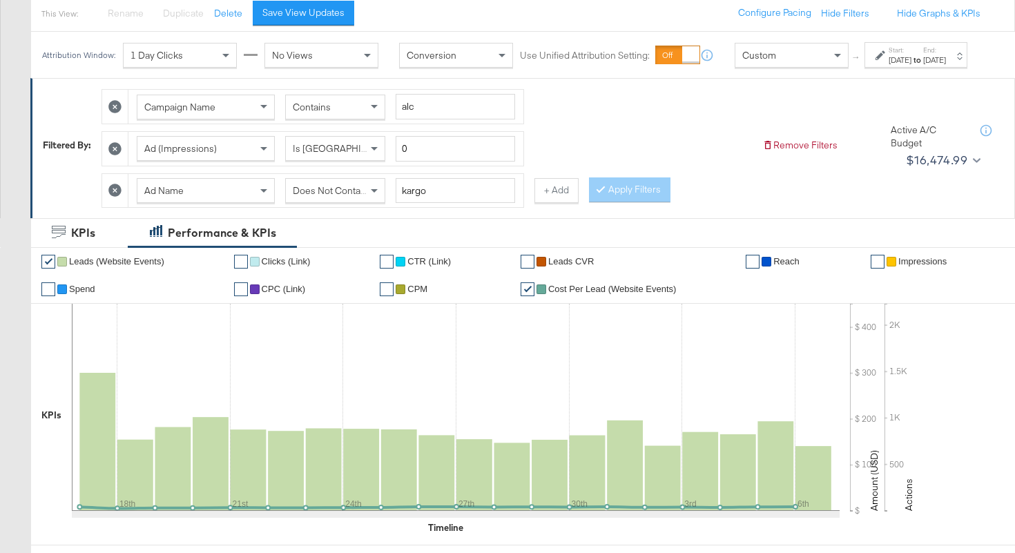
click at [340, 197] on span "Does Not Contain" at bounding box center [330, 190] width 75 height 12
click at [648, 202] on button "Apply Filters" at bounding box center [629, 189] width 81 height 25
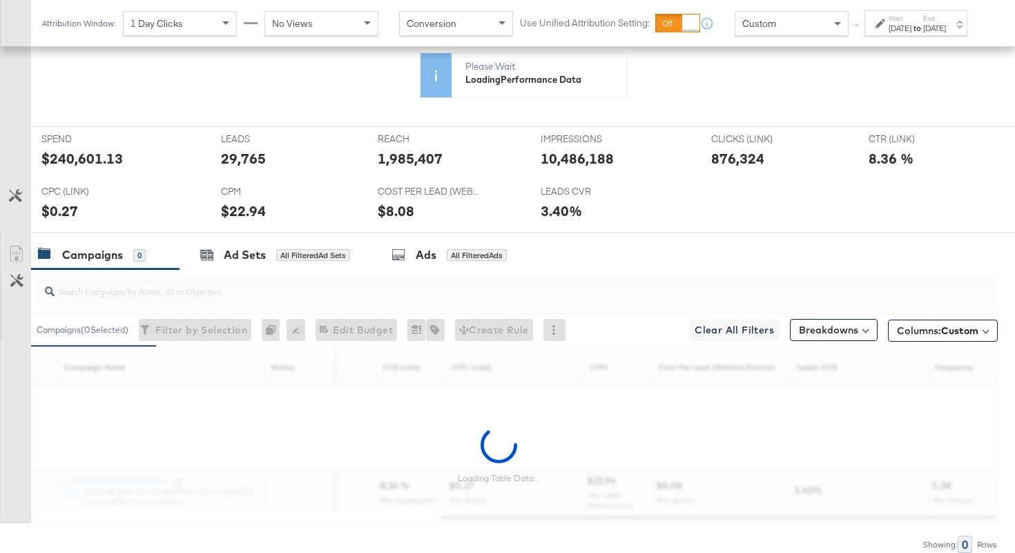
scroll to position [590, 0]
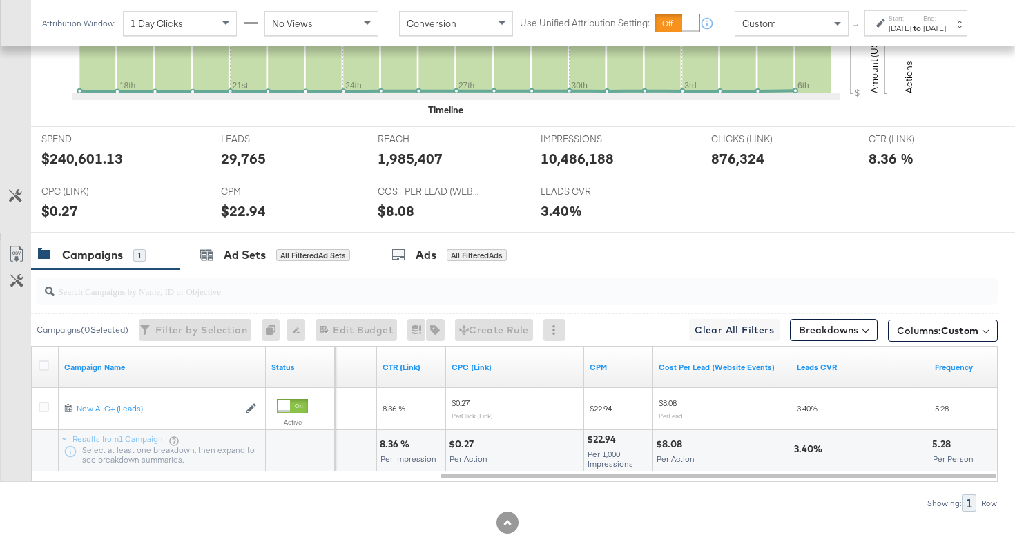
click at [407, 162] on div "1,985,407" at bounding box center [410, 158] width 65 height 20
copy div "1,985,407"
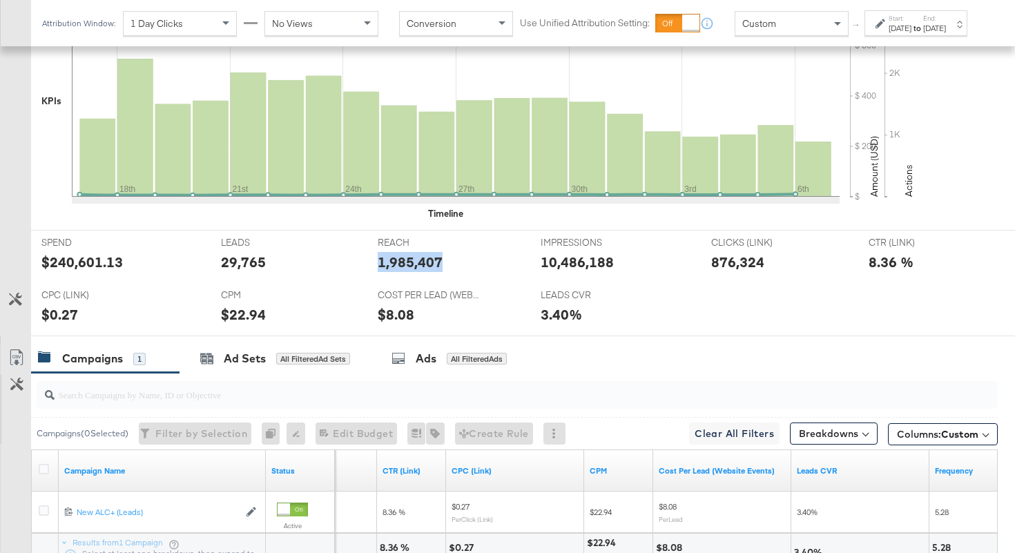
scroll to position [328, 0]
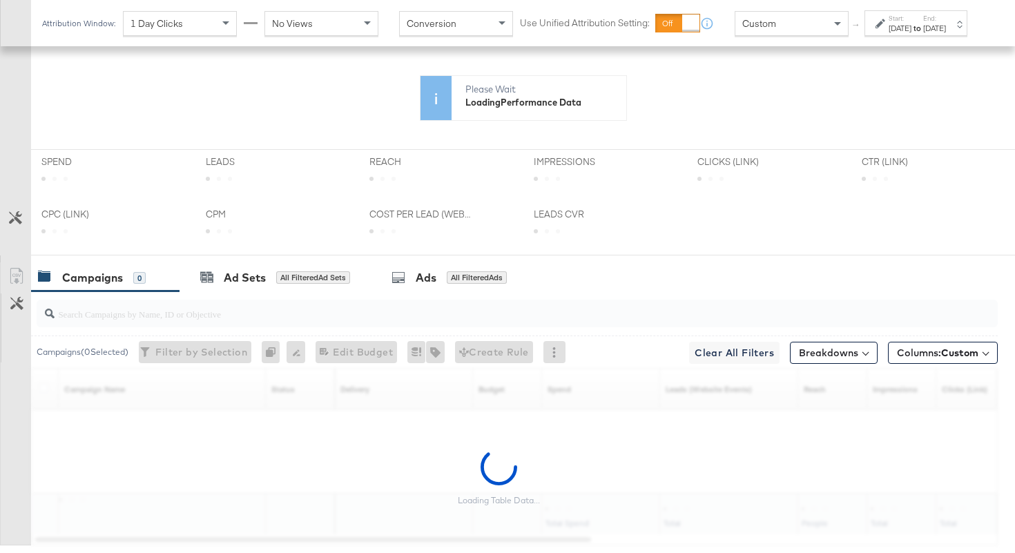
scroll to position [474, 0]
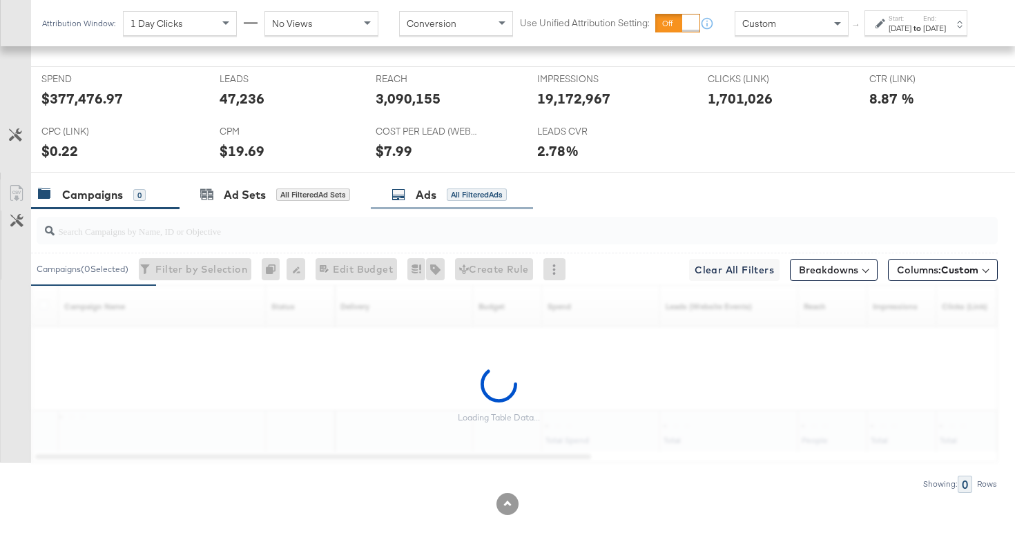
click at [448, 182] on div "Ads All Filtered Ads" at bounding box center [452, 195] width 162 height 30
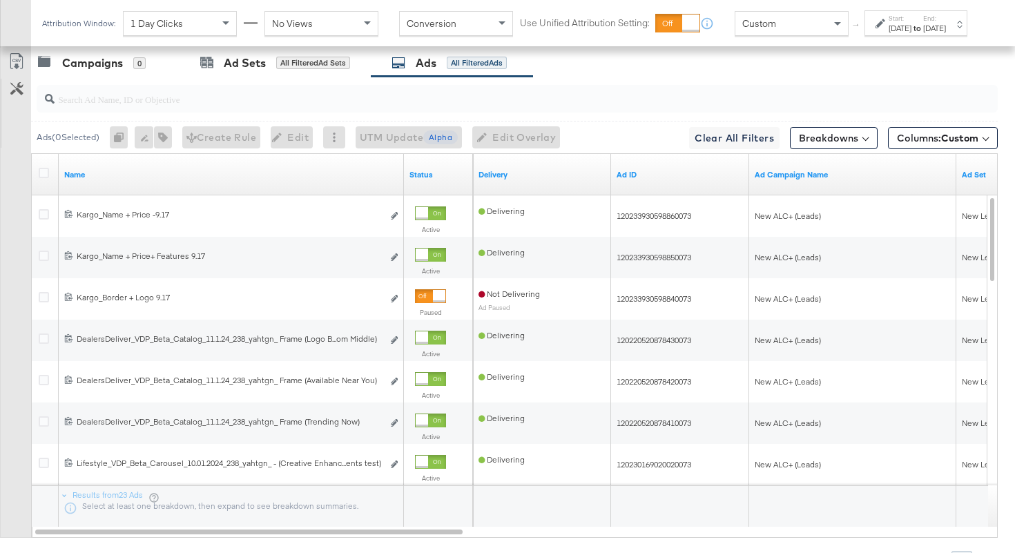
scroll to position [627, 0]
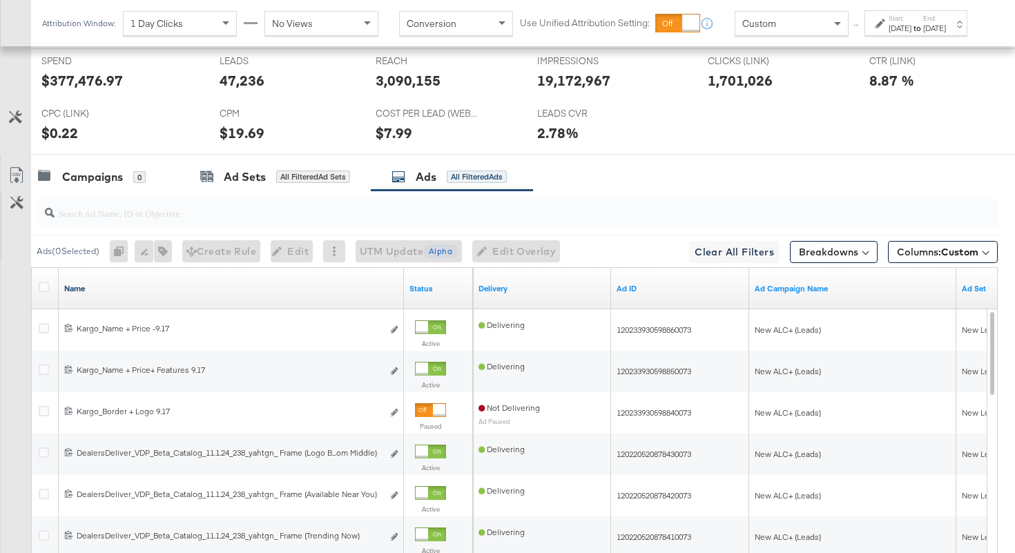
click at [220, 288] on link "Name" at bounding box center [231, 288] width 334 height 11
click at [220, 288] on link "Name ↓" at bounding box center [231, 288] width 334 height 11
click at [871, 251] on button "Breakdowns" at bounding box center [834, 252] width 88 height 22
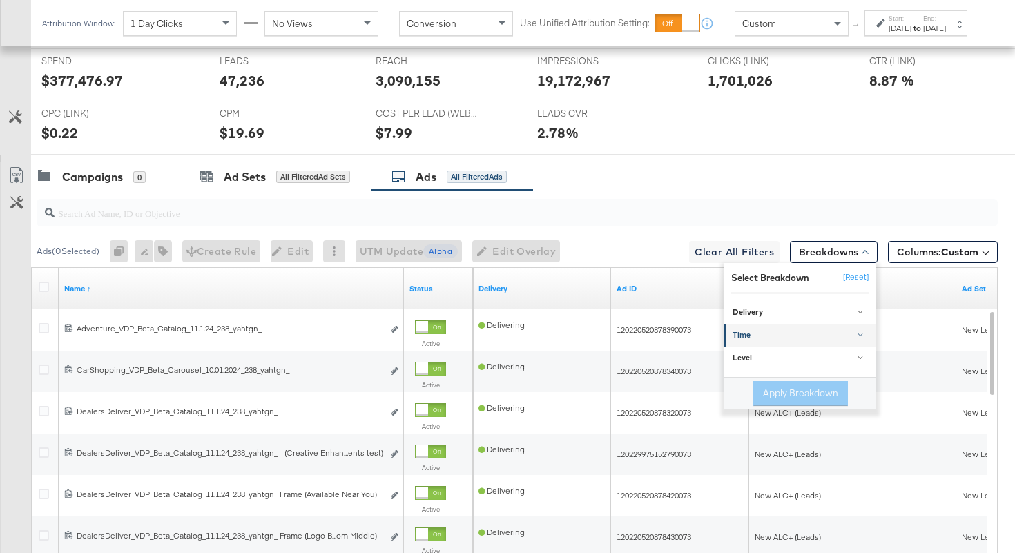
click at [787, 338] on div "Time" at bounding box center [801, 335] width 137 height 11
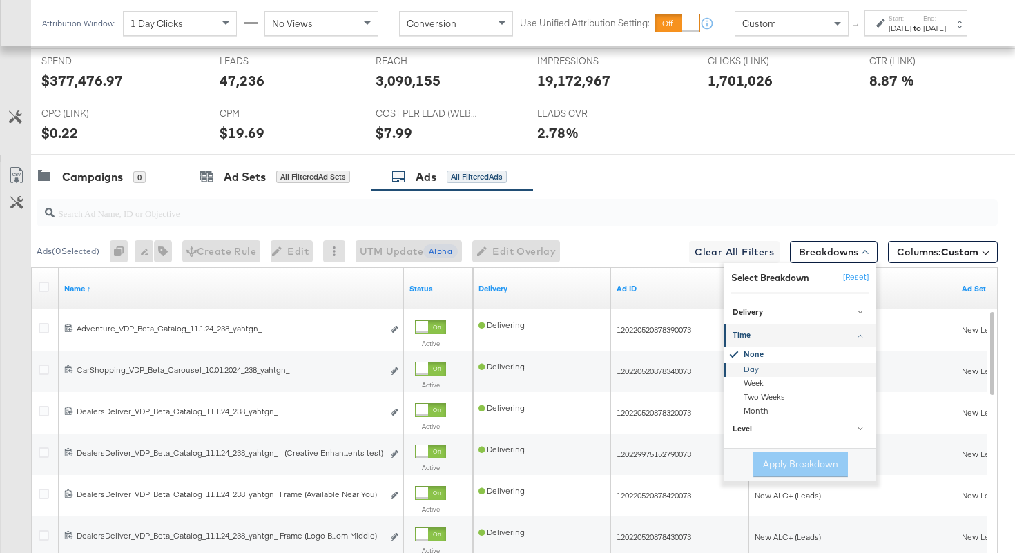
click at [760, 371] on div "Day" at bounding box center [801, 369] width 150 height 14
click at [763, 459] on button "Apply Breakdown" at bounding box center [800, 464] width 95 height 25
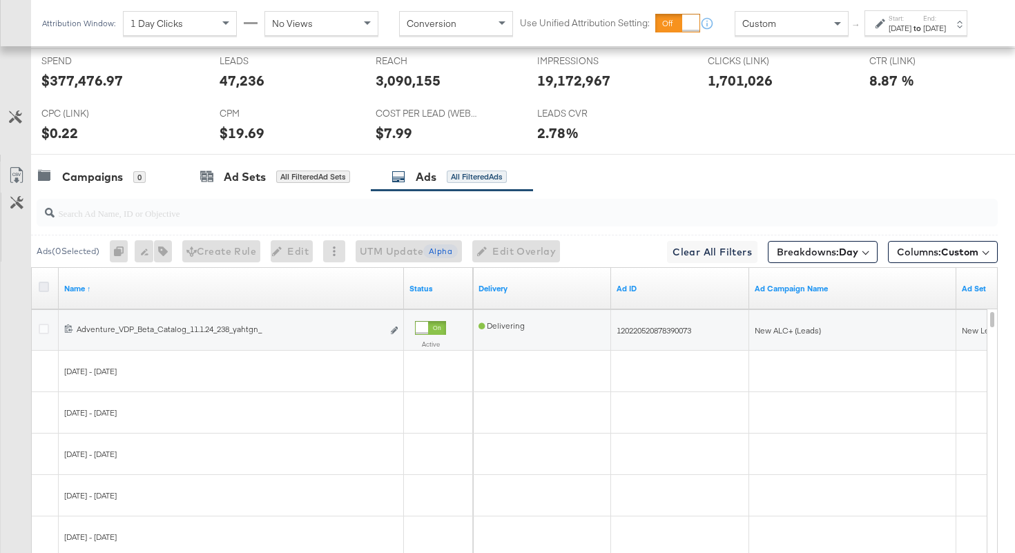
click at [46, 288] on icon at bounding box center [44, 287] width 10 height 10
click at [0, 0] on input "checkbox" at bounding box center [0, 0] width 0 height 0
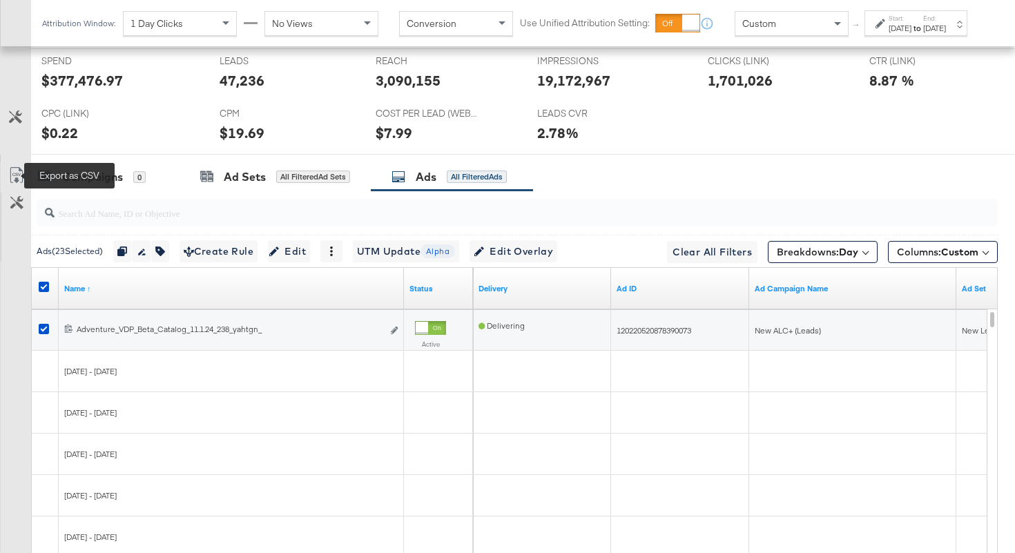
click at [17, 175] on icon at bounding box center [16, 178] width 8 height 10
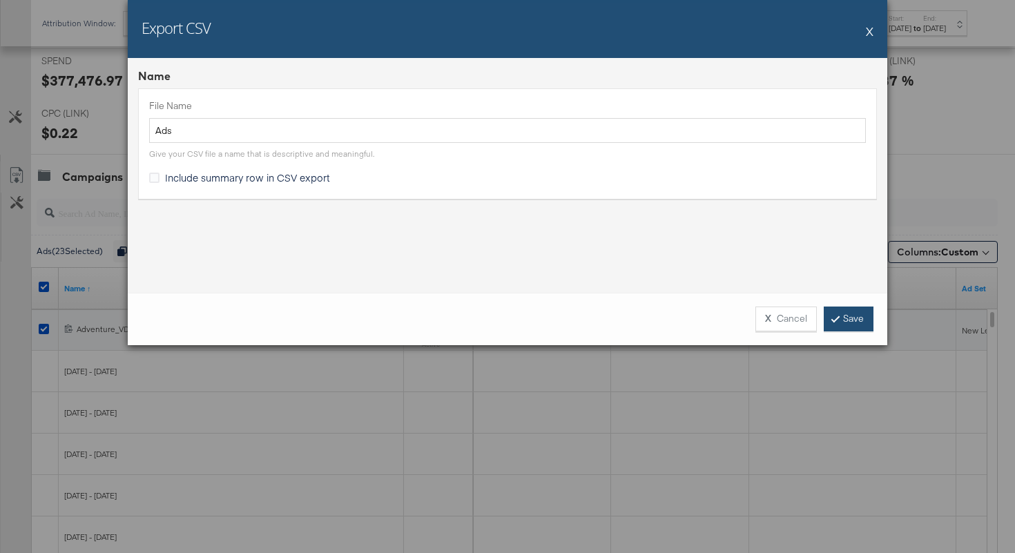
click at [831, 322] on link "Save" at bounding box center [849, 319] width 50 height 25
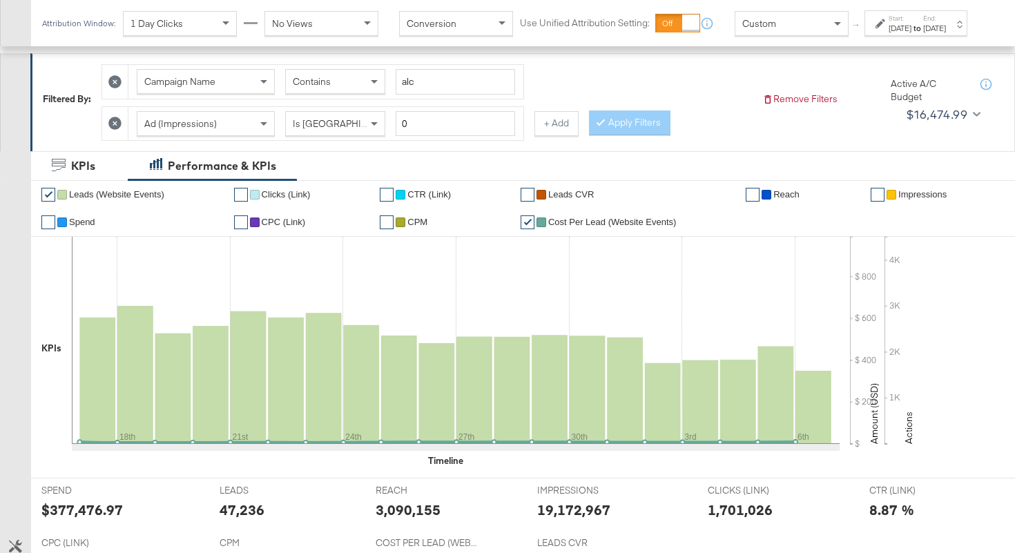
scroll to position [100, 0]
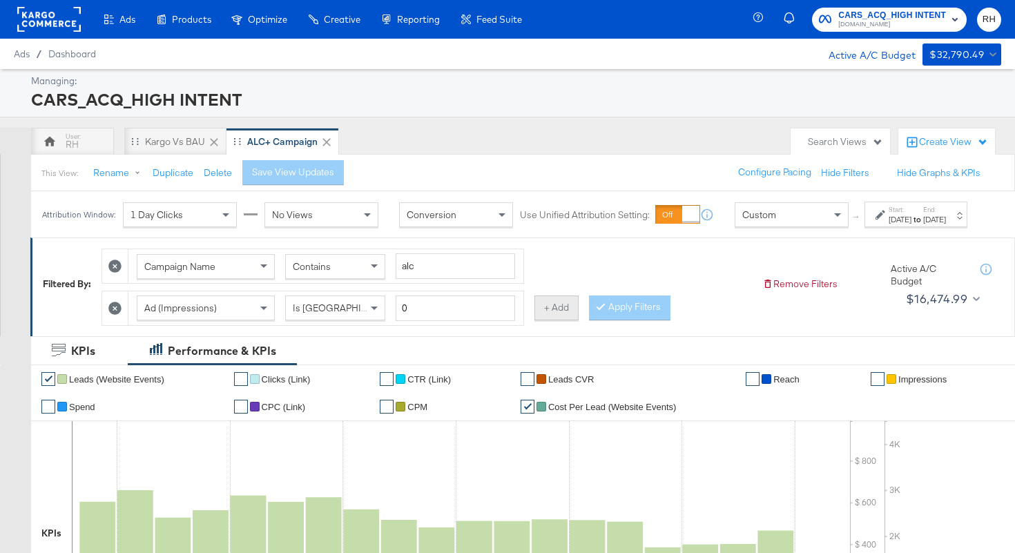
click at [543, 320] on button "+ Add" at bounding box center [556, 307] width 44 height 25
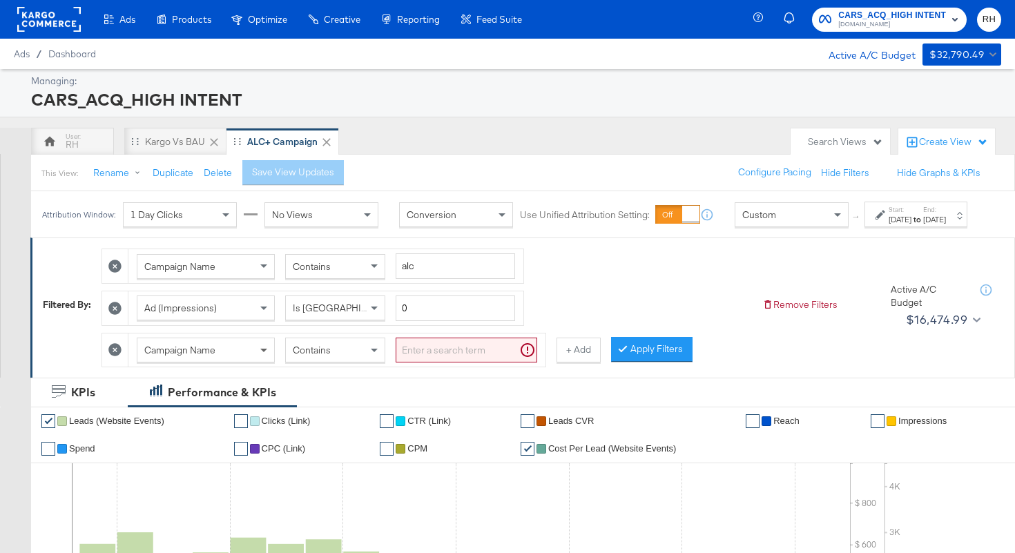
click at [259, 362] on span at bounding box center [265, 349] width 17 height 23
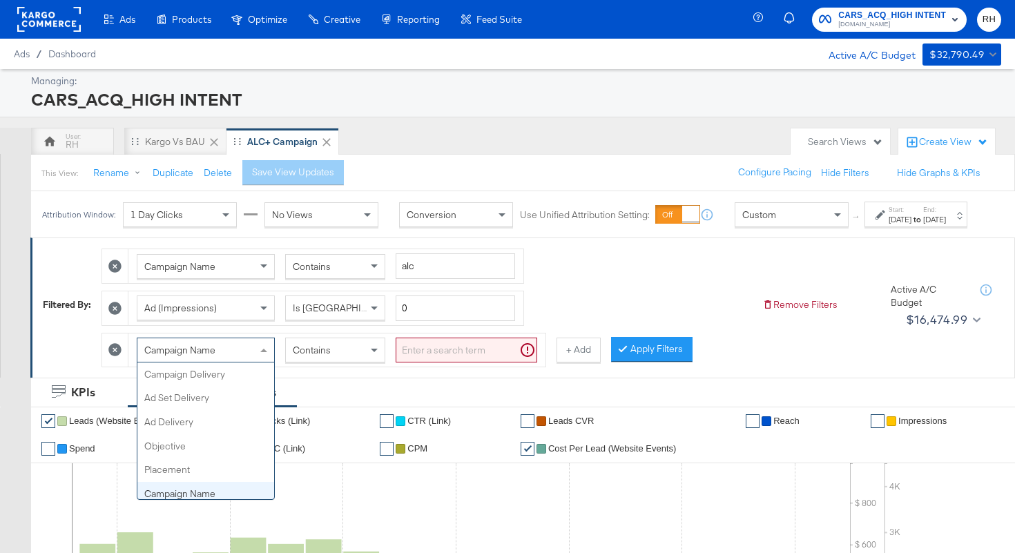
scroll to position [119, 0]
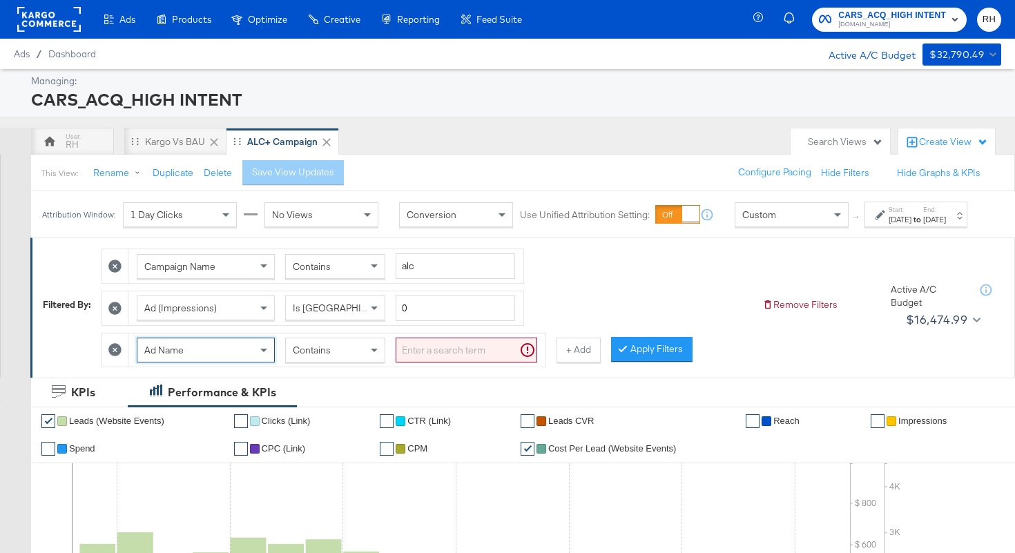
click at [367, 362] on div "Contains" at bounding box center [335, 349] width 99 height 23
click at [411, 363] on input "search" at bounding box center [467, 351] width 142 height 26
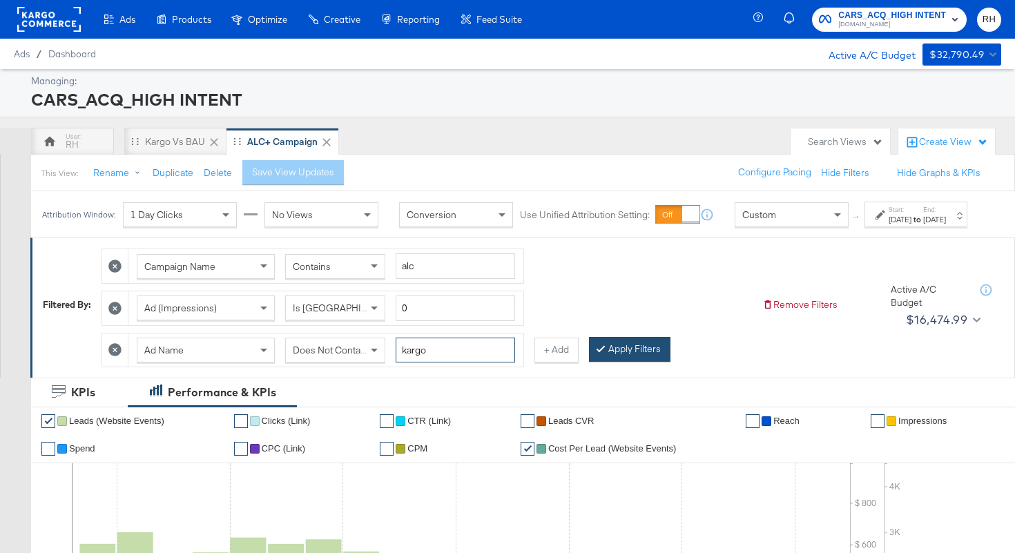
type input "kargo"
click at [603, 356] on div at bounding box center [604, 348] width 10 height 13
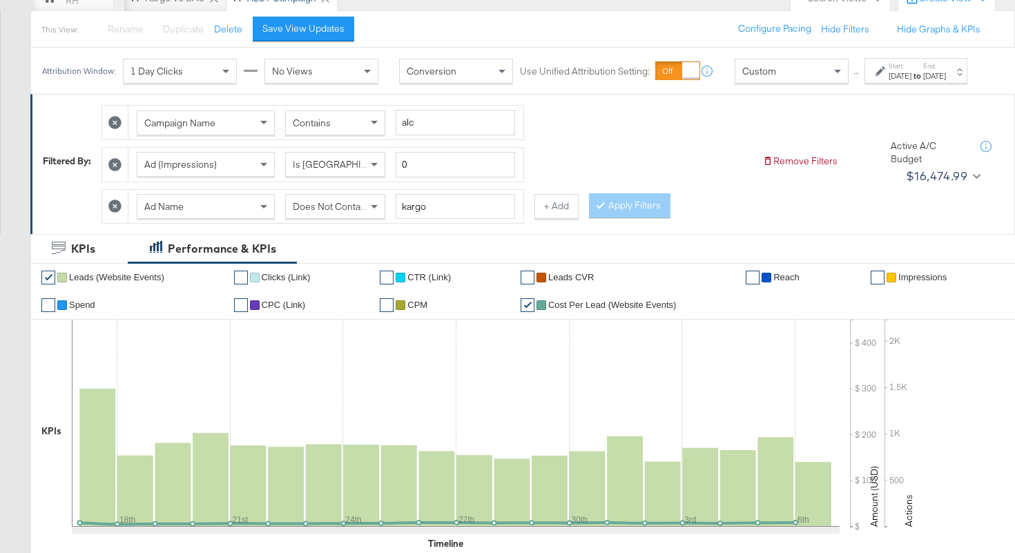
scroll to position [23, 0]
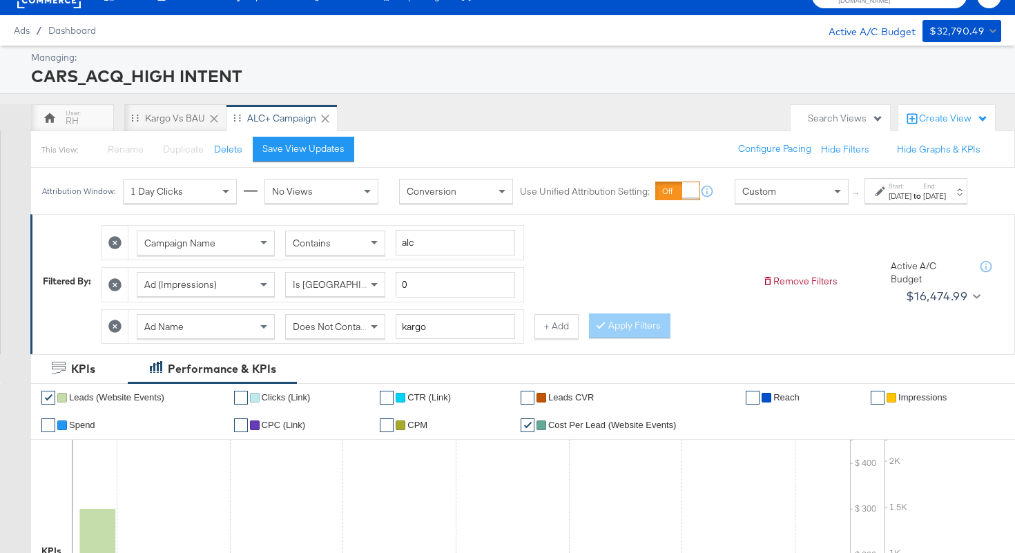
click at [313, 338] on div "Does Not Contain" at bounding box center [335, 326] width 99 height 23
click at [617, 338] on button "Apply Filters" at bounding box center [629, 325] width 81 height 25
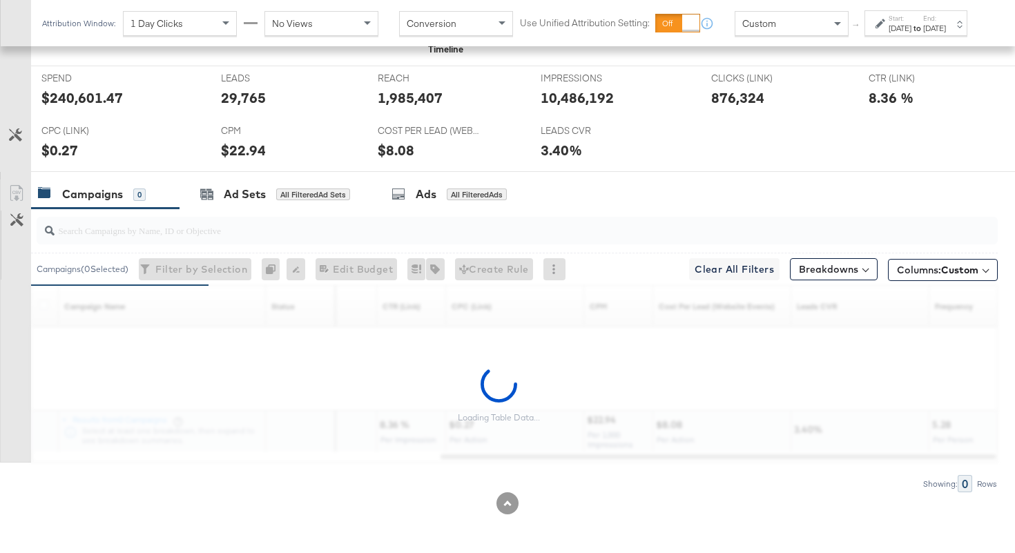
scroll to position [610, 0]
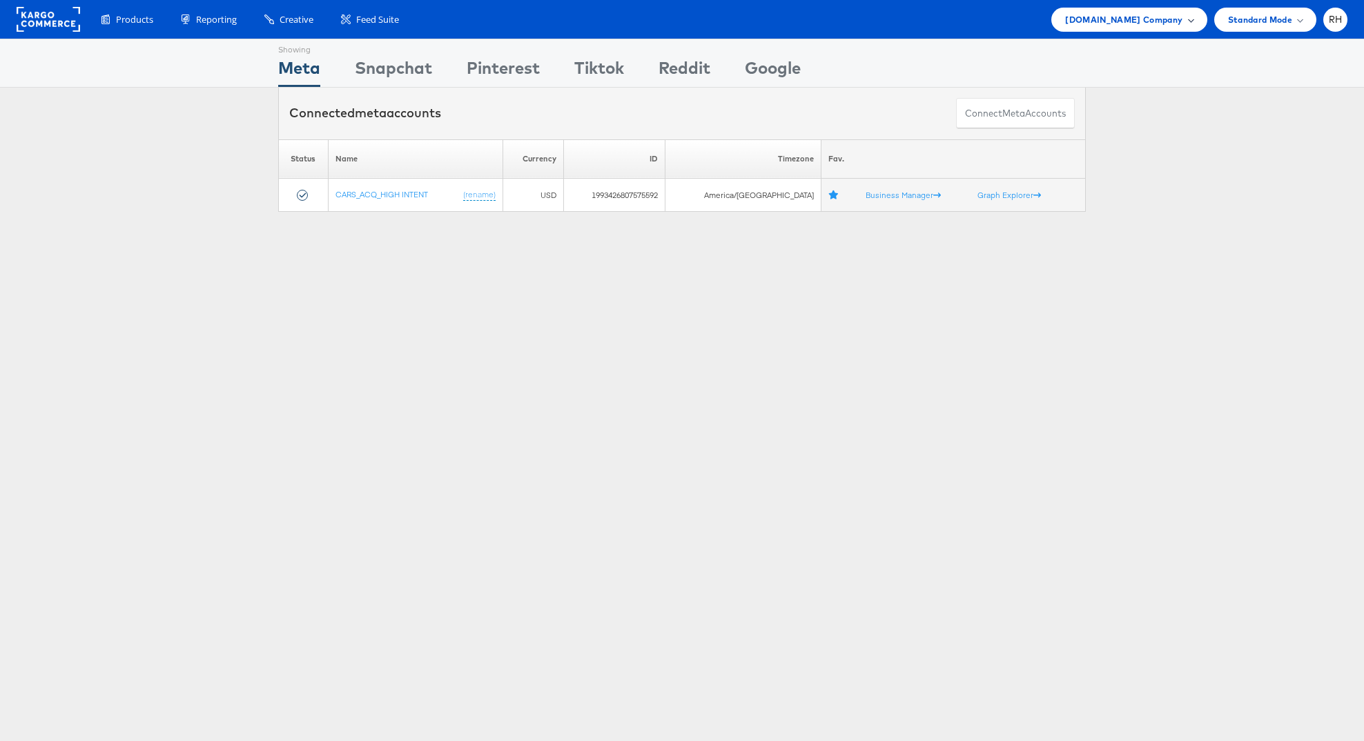
click at [1102, 28] on div "[DOMAIN_NAME] Company" at bounding box center [1128, 20] width 155 height 24
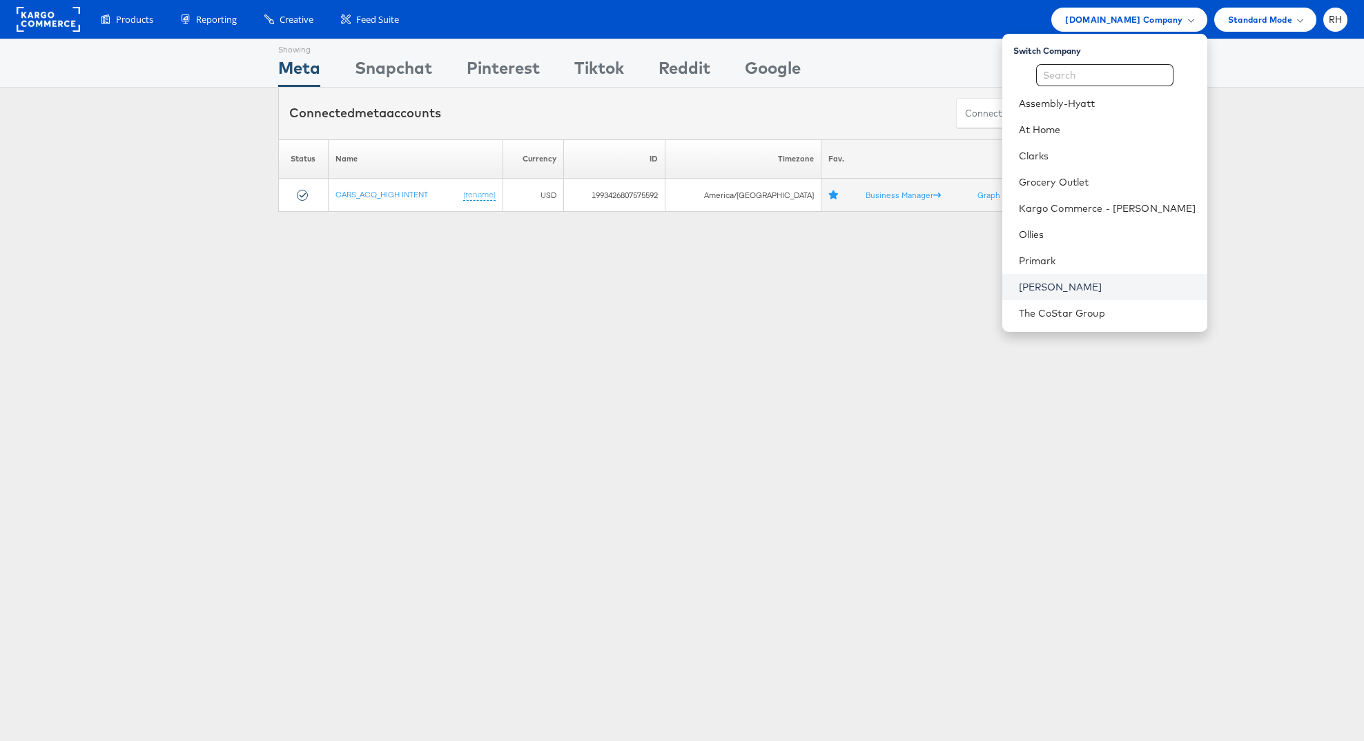
click at [1116, 285] on link "[PERSON_NAME]" at bounding box center [1107, 287] width 177 height 14
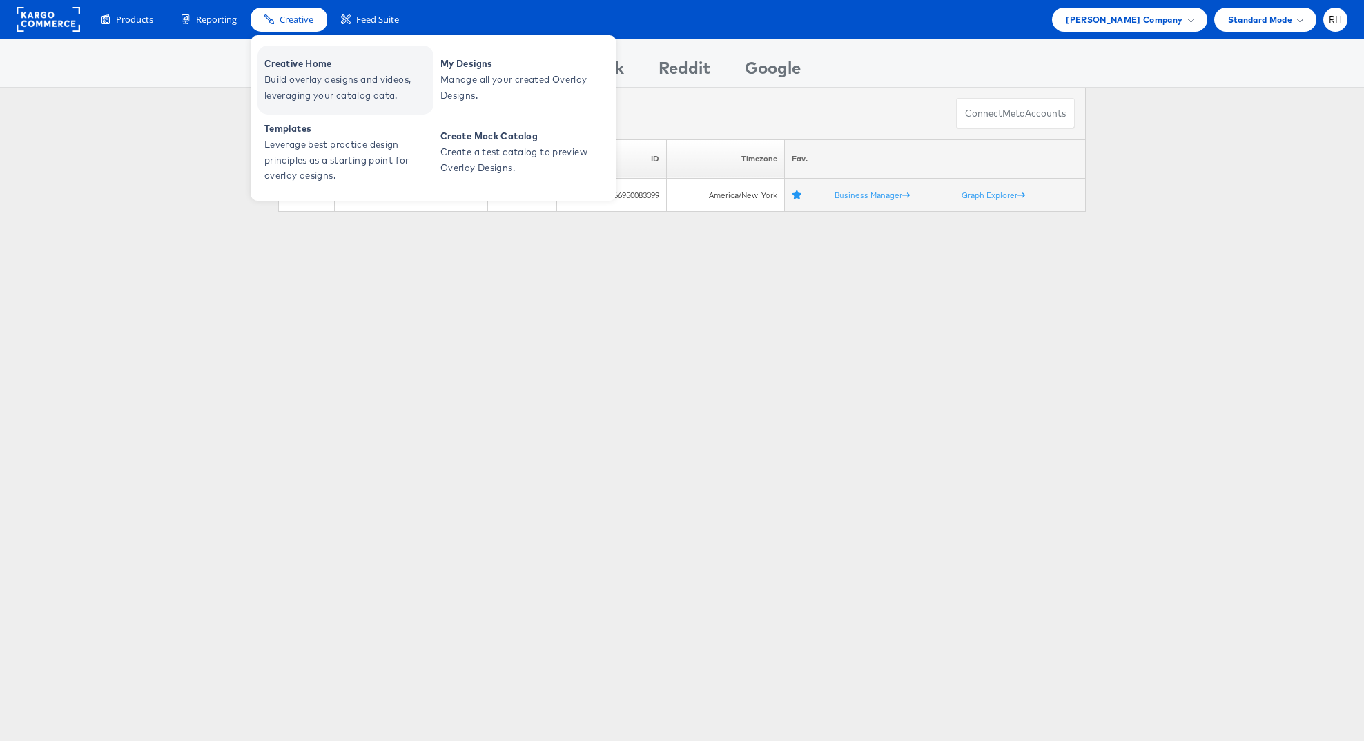
click at [293, 72] on span "Build overlay designs and videos, leveraging your catalog data." at bounding box center [347, 88] width 166 height 32
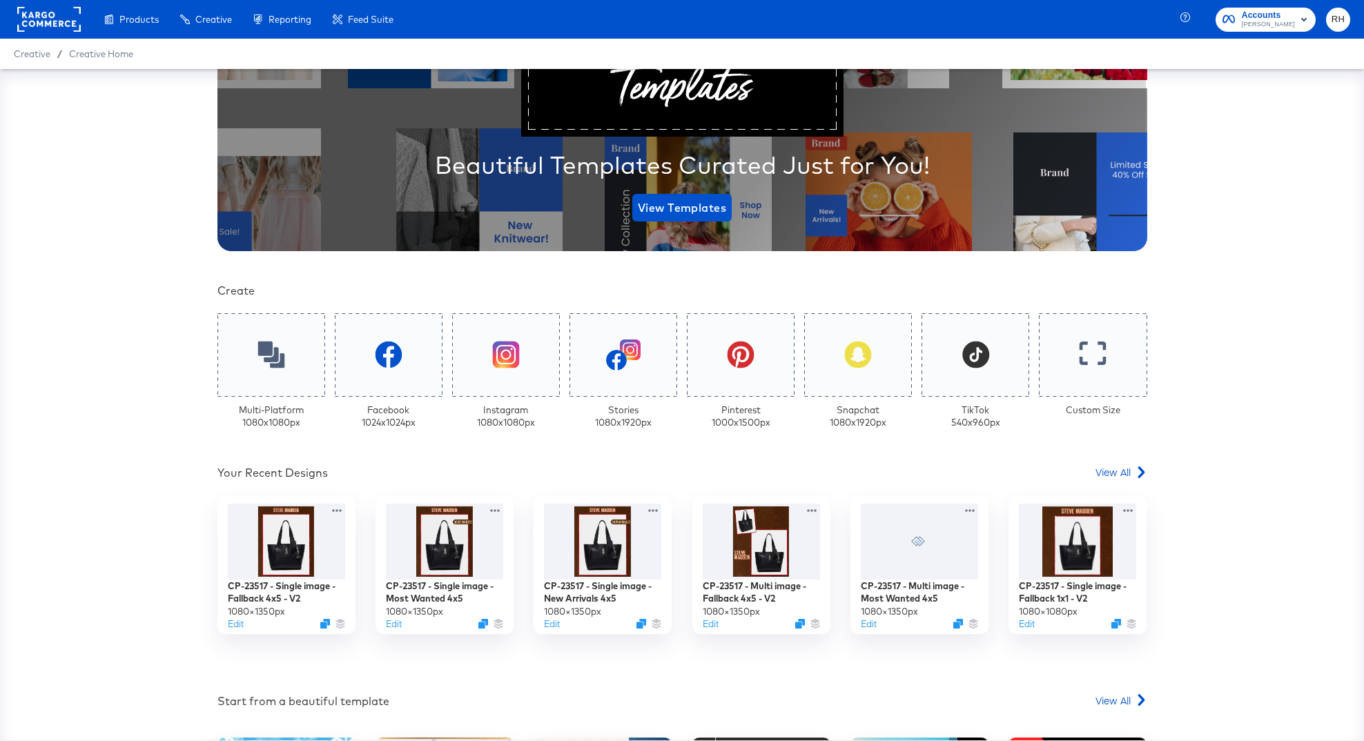
scroll to position [157, 0]
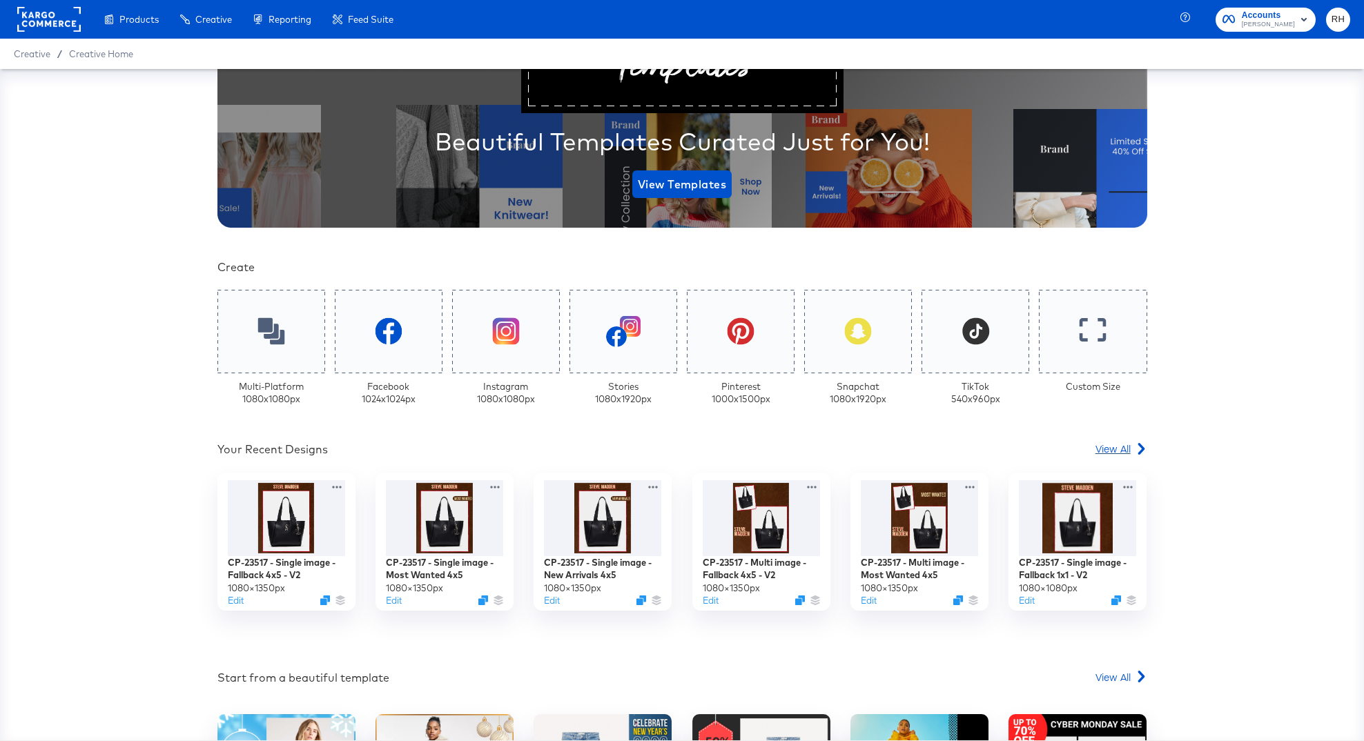
click at [1112, 447] on span "View All" at bounding box center [1113, 449] width 35 height 14
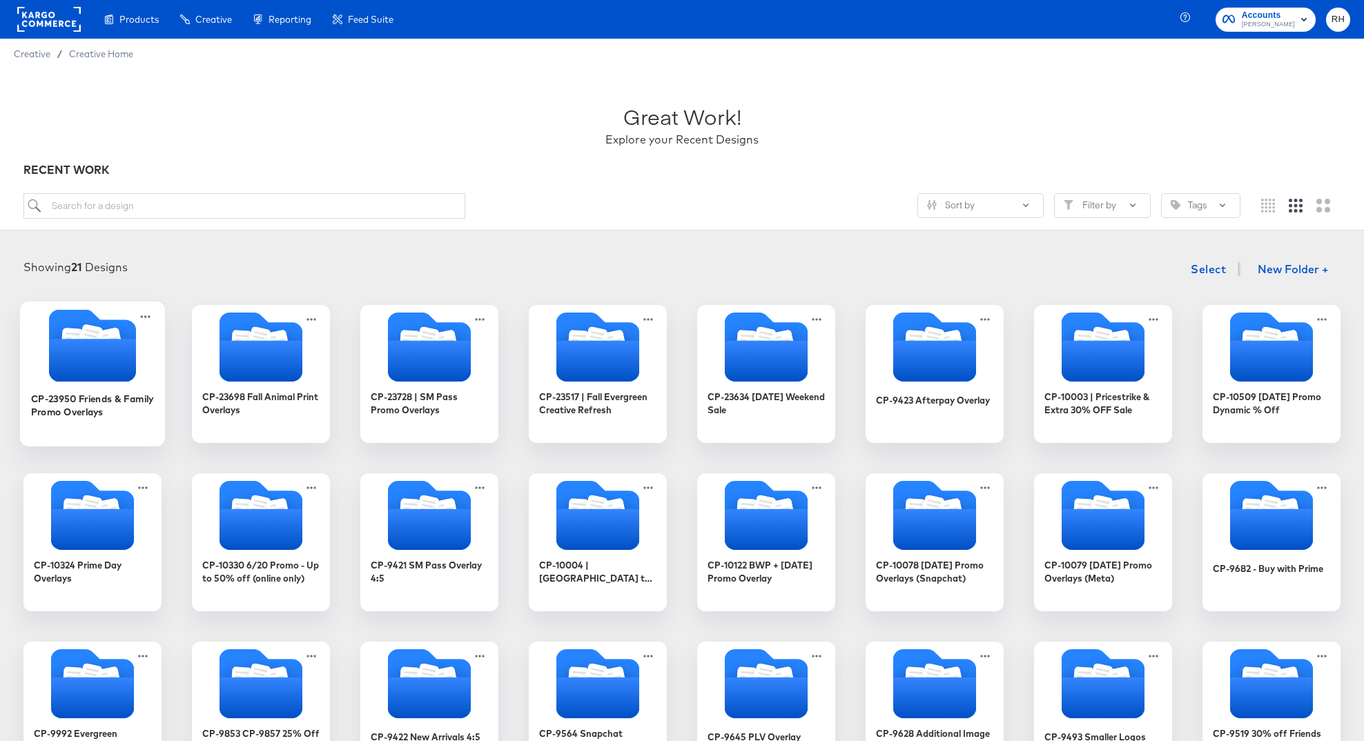
click at [122, 370] on icon "Folder" at bounding box center [92, 360] width 87 height 43
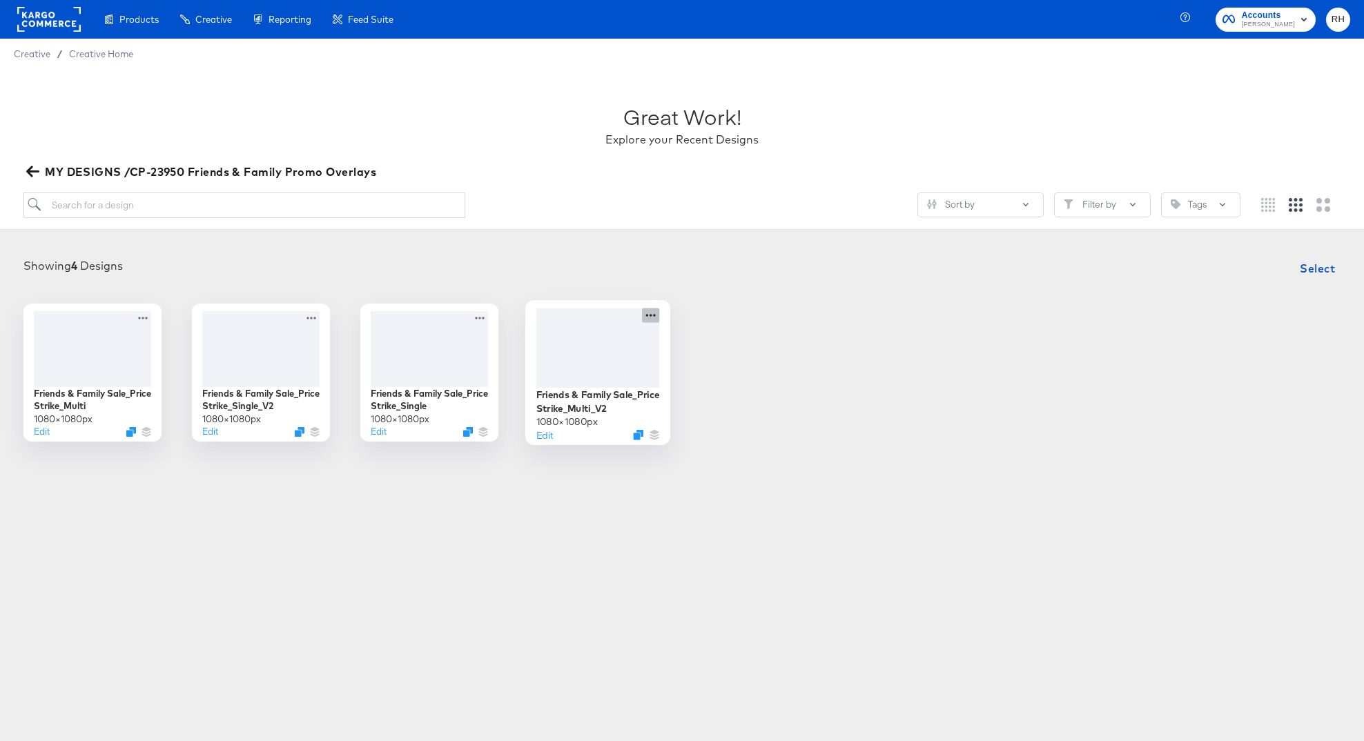
click at [655, 314] on icon at bounding box center [651, 315] width 10 height 3
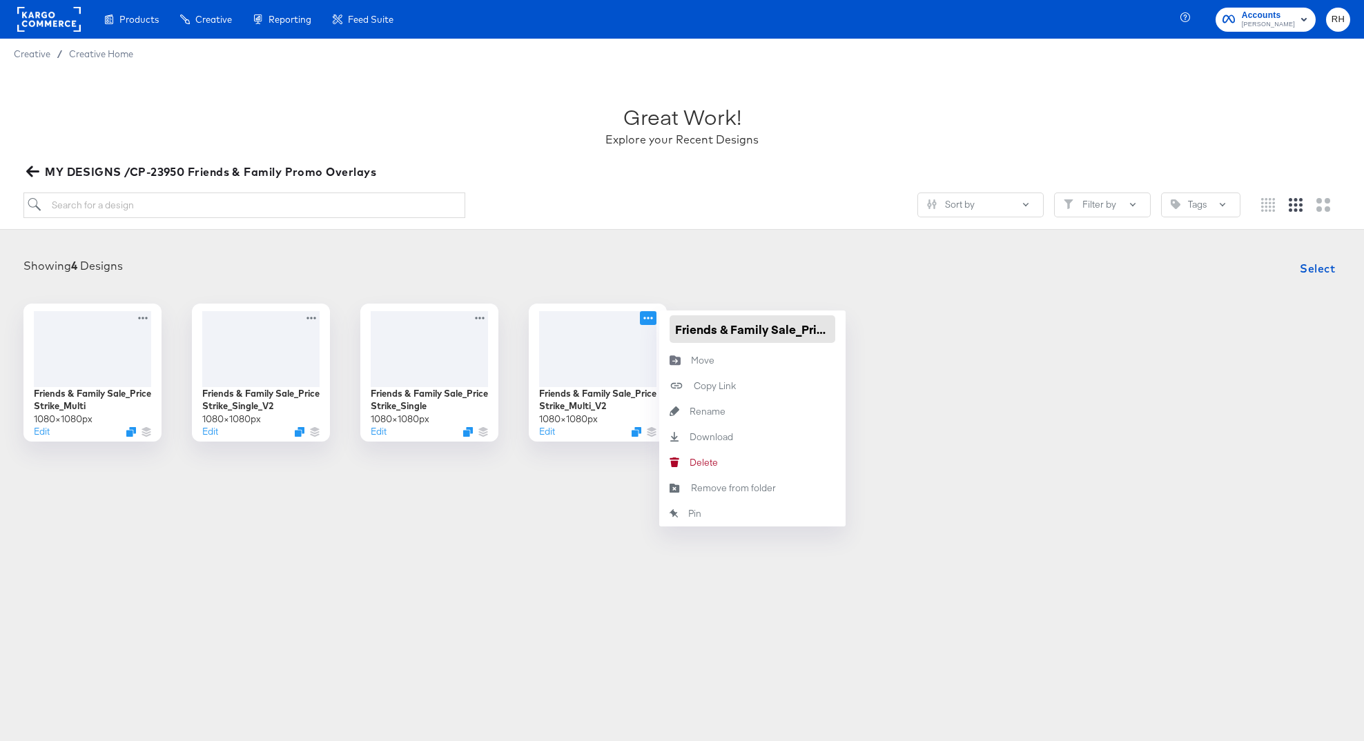
click at [678, 329] on input "Friends & Family Sale_Price Strike_Multi_V2" at bounding box center [753, 330] width 166 height 28
click at [146, 313] on icon at bounding box center [145, 315] width 17 height 14
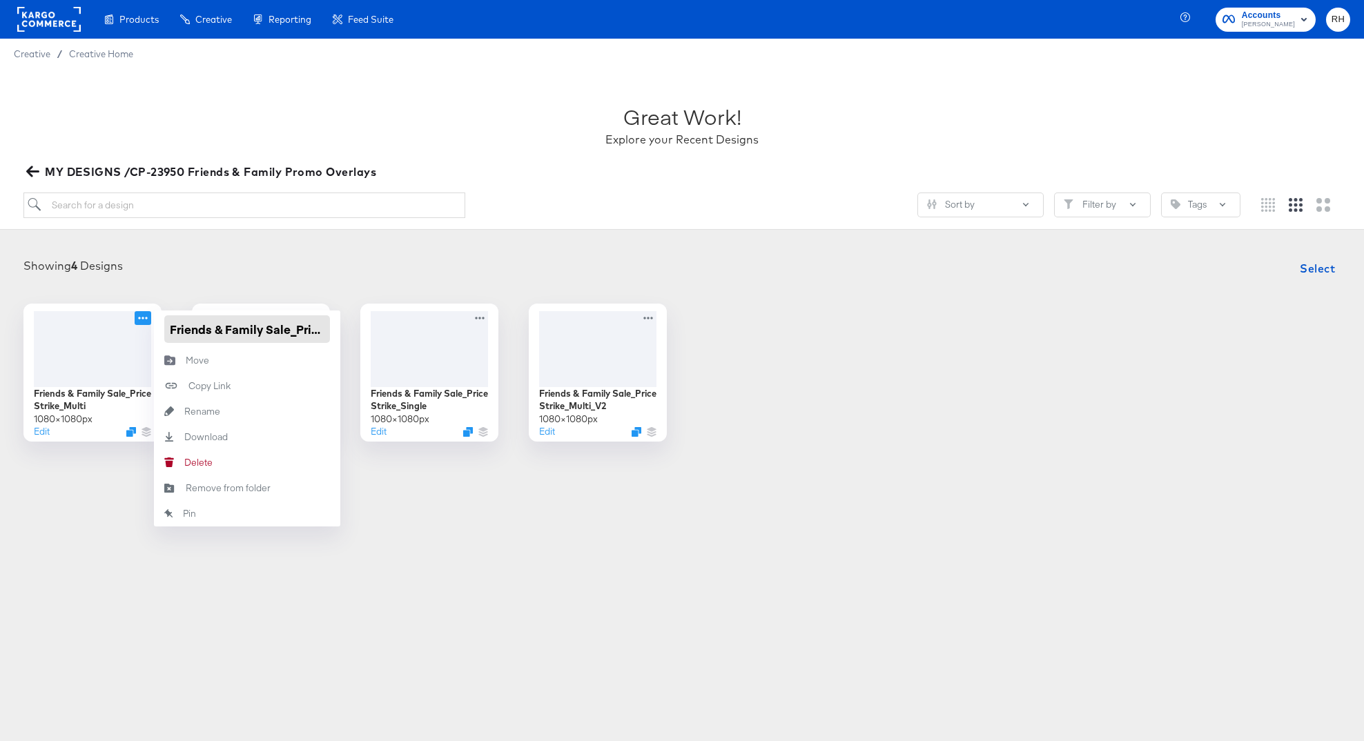
click at [168, 325] on input "Friends & Family Sale_Price Strike_Multi" at bounding box center [247, 330] width 166 height 28
